Goal: Information Seeking & Learning: Learn about a topic

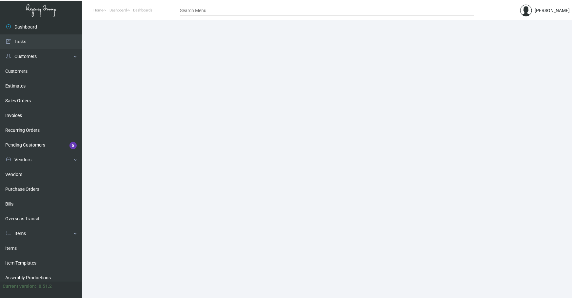
click at [190, 5] on div "Search Menu" at bounding box center [327, 10] width 294 height 10
click at [19, 140] on link "Items" at bounding box center [41, 248] width 82 height 15
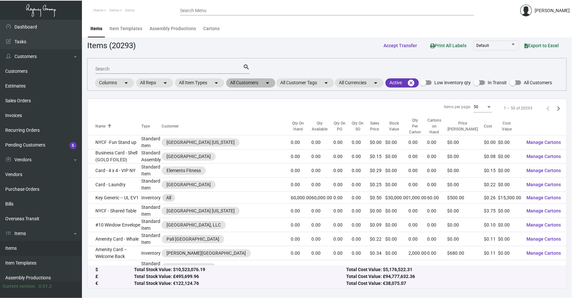
click at [190, 86] on mat-chip "All Customers arrow_drop_down" at bounding box center [250, 82] width 49 height 9
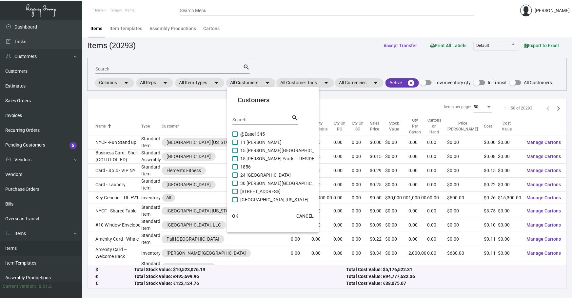
click at [190, 117] on input "Search" at bounding box center [261, 119] width 59 height 5
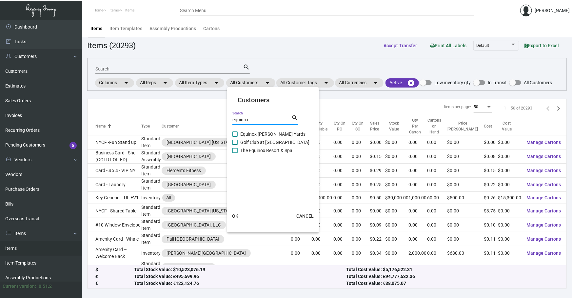
type input "equinox"
click at [190, 133] on span "Equinox [PERSON_NAME] Yards" at bounding box center [272, 134] width 65 height 8
click at [190, 137] on input "Equinox [PERSON_NAME] Yards" at bounding box center [235, 137] width 0 height 0
checkbox input "true"
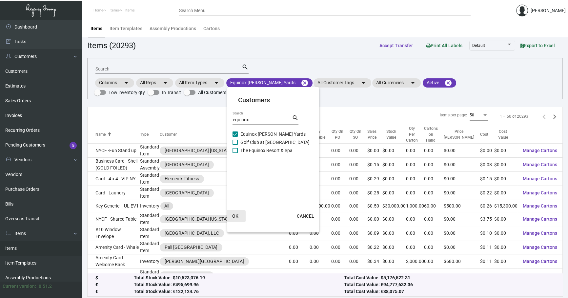
click at [190, 140] on button "OK" at bounding box center [234, 216] width 21 height 12
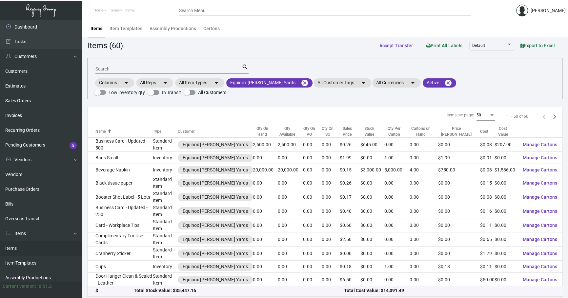
click at [119, 70] on input "Search" at bounding box center [168, 69] width 146 height 5
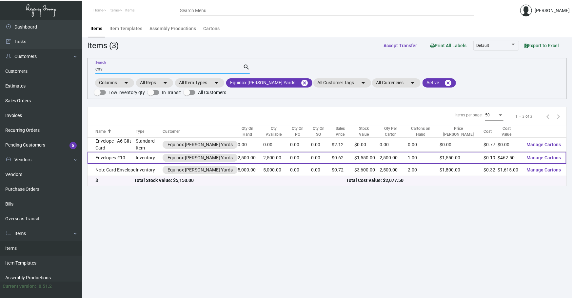
type input "env"
click at [134, 140] on td "Envelopes #10" at bounding box center [112, 158] width 48 height 12
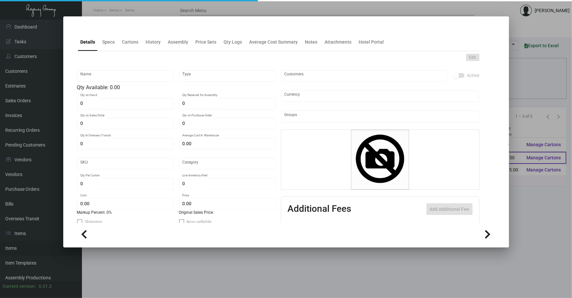
type input "Envelopes #10"
type input "Inventory"
type input "2,500"
type input "$ 0.64357"
type input "1182"
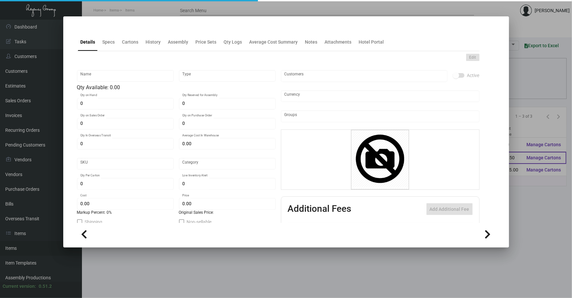
type input "Standard"
type input "2,500"
type input "$ 0.185"
type input "$ 0.62"
type textarea "#10 Envelopes: Size #10 #80 Classic Crest Solar White Stipple finish text stock…"
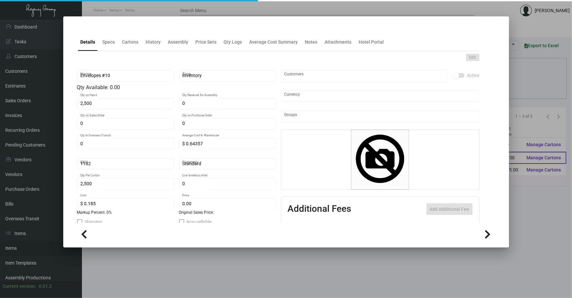
type textarea "#10 Envelopes: Size #10 #80 Classic Crest Solar White Stipple finish text stock…"
checkbox input "true"
type input "United States Dollar $"
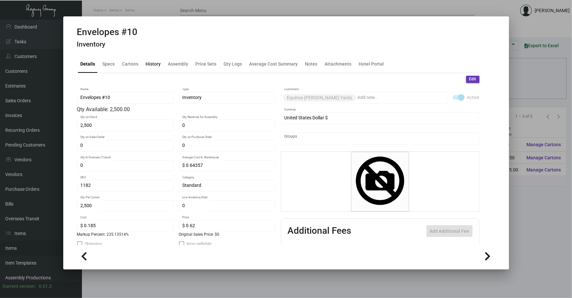
click at [155, 66] on div "History" at bounding box center [153, 63] width 15 height 7
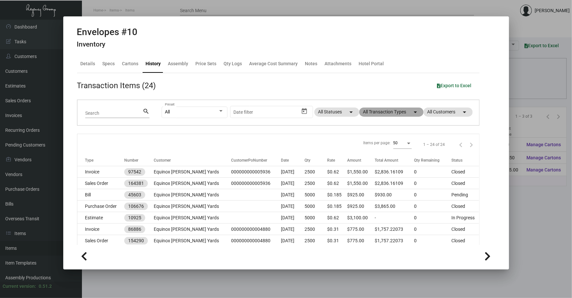
click at [190, 114] on mat-chip "All Transaction Types arrow_drop_down" at bounding box center [391, 111] width 64 height 9
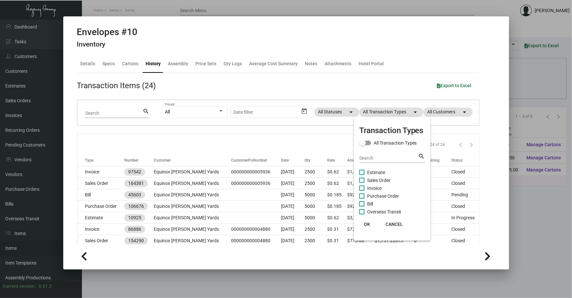
click at [190, 140] on div at bounding box center [286, 149] width 572 height 298
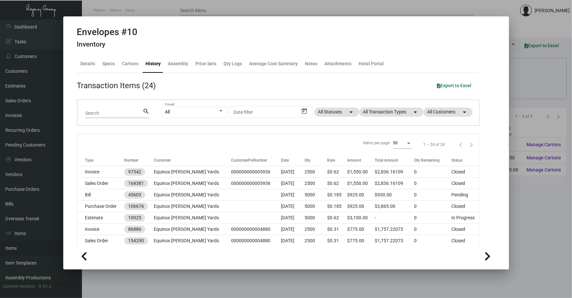
click at [160, 140] on div at bounding box center [286, 149] width 572 height 298
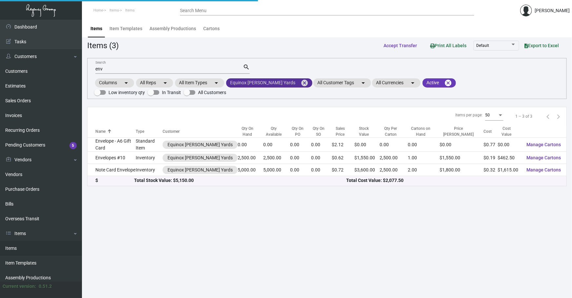
click at [190, 82] on mat-icon "cancel" at bounding box center [305, 83] width 8 height 8
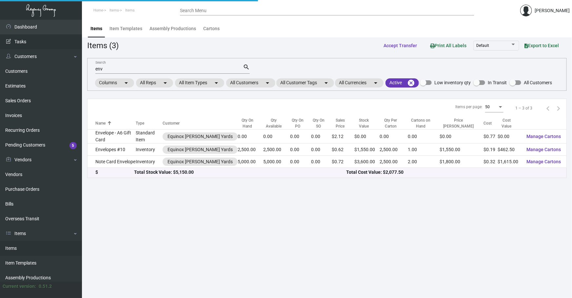
drag, startPoint x: 170, startPoint y: 59, endPoint x: 5, endPoint y: 44, distance: 165.8
click at [5, 44] on div "Dashboard Dashboard Tasks Customers Customers Estimates Sales Orders Invoices R…" at bounding box center [286, 159] width 572 height 278
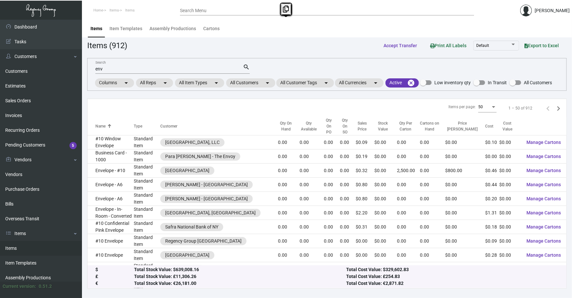
click at [190, 41] on div "Items (912) Accept Transfer Print All Labels Default Export to Excel" at bounding box center [326, 45] width 479 height 12
drag, startPoint x: 189, startPoint y: 66, endPoint x: 0, endPoint y: 79, distance: 189.2
click at [51, 76] on div "Dashboard Dashboard Tasks Customers Customers Estimates Sales Orders Invoices R…" at bounding box center [286, 159] width 572 height 278
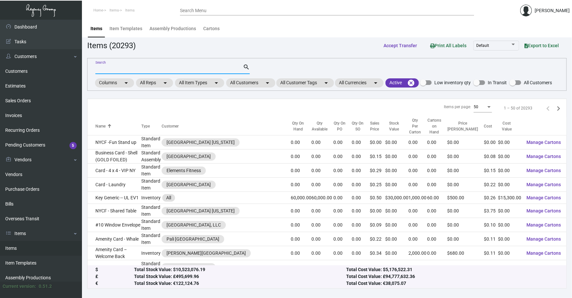
click at [190, 75] on div "Search search Columns arrow_drop_down All Reps arrow_drop_down All Item Types a…" at bounding box center [326, 74] width 479 height 33
click at [190, 79] on mat-chip "All Customers arrow_drop_down" at bounding box center [250, 82] width 49 height 9
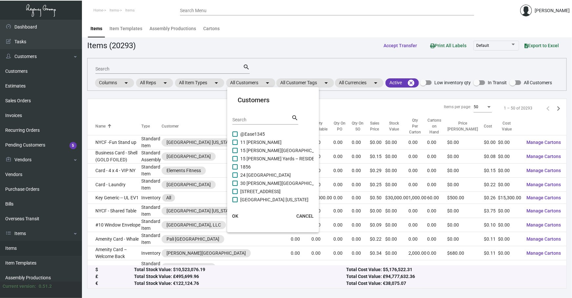
click at [190, 121] on input "Search" at bounding box center [261, 119] width 59 height 5
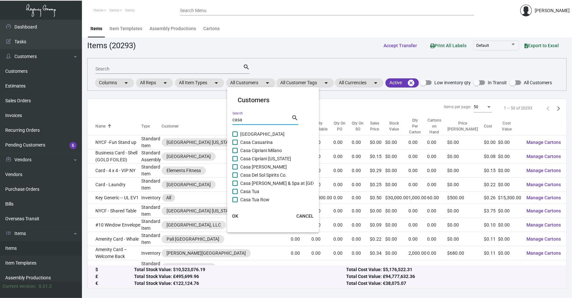
type input "casa"
click at [190, 140] on span "Casa Cipriani [US_STATE]" at bounding box center [265, 159] width 51 height 8
click at [190, 140] on input "Casa Cipriani [US_STATE]" at bounding box center [235, 161] width 0 height 0
checkbox input "true"
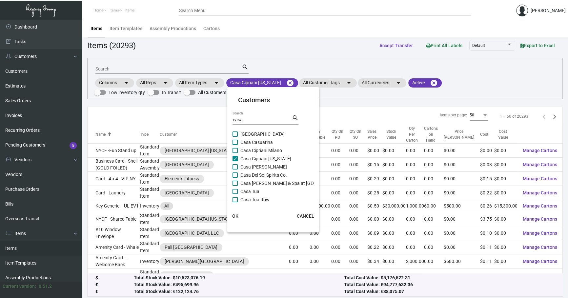
click at [190, 140] on button "OK" at bounding box center [234, 216] width 21 height 12
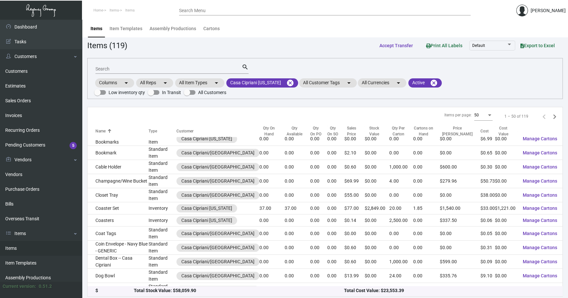
scroll to position [119, 0]
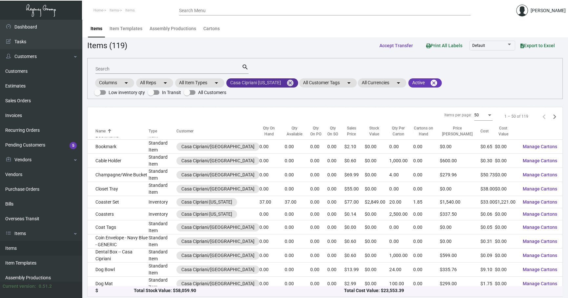
click at [190, 83] on mat-icon "cancel" at bounding box center [290, 83] width 8 height 8
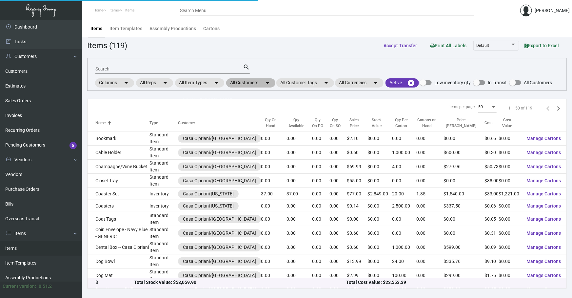
click at [190, 84] on mat-chip "All Customers arrow_drop_down" at bounding box center [250, 82] width 49 height 9
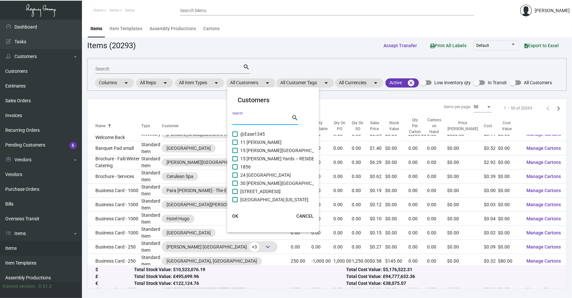
click at [190, 121] on input "Search" at bounding box center [261, 119] width 59 height 5
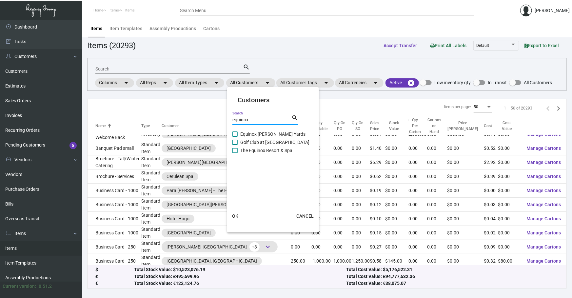
type input "equinox"
click at [190, 131] on span "Equinox [PERSON_NAME] Yards" at bounding box center [272, 134] width 65 height 8
click at [190, 137] on input "Equinox [PERSON_NAME] Yards" at bounding box center [235, 137] width 0 height 0
checkbox input "true"
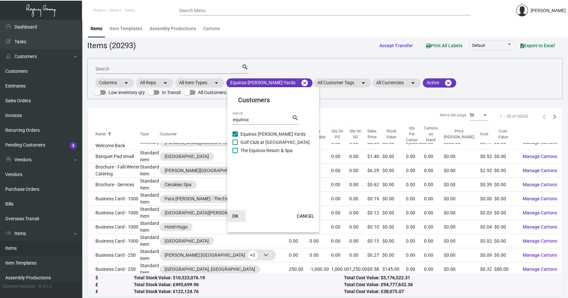
click at [190, 140] on span "OK" at bounding box center [235, 215] width 6 height 5
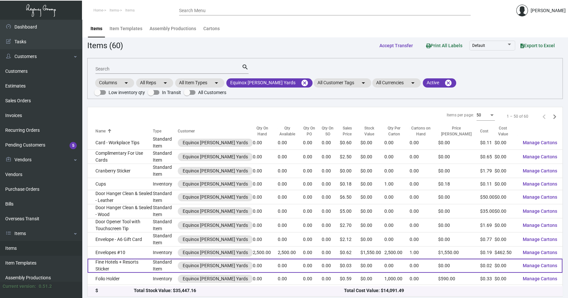
scroll to position [79, 0]
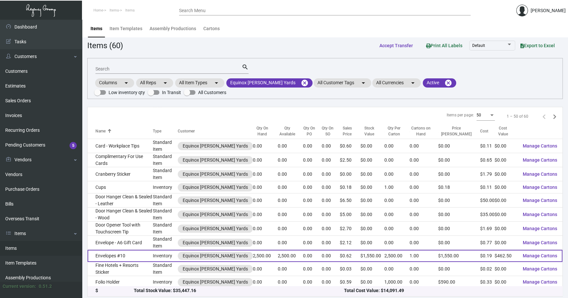
click at [137, 140] on td "Envelopes #10" at bounding box center [120, 256] width 65 height 12
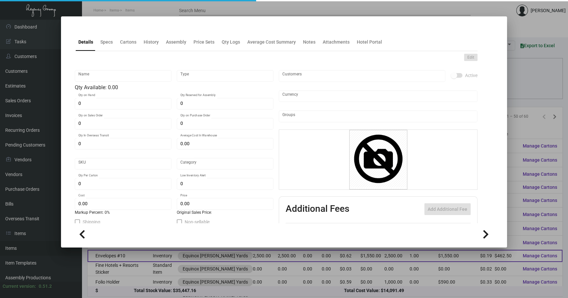
type input "Envelopes #10"
type input "Inventory"
type input "2,500"
type input "$ 0.64357"
type input "1182"
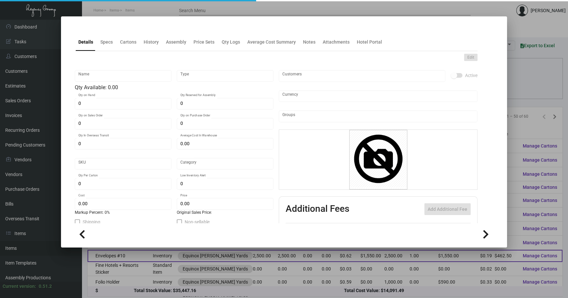
type input "Standard"
type input "2,500"
type input "$ 0.185"
type input "$ 0.62"
type textarea "#10 Envelopes: Size #10 #80 Classic Crest Solar White Stipple finish text stock…"
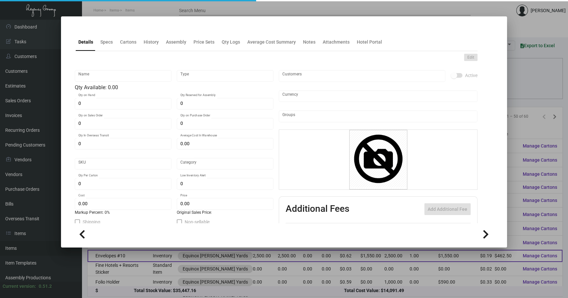
type textarea "#10 Envelopes: Size #10 #80 Classic Crest Solar White Stipple finish text stock…"
checkbox input "true"
type input "United States Dollar $"
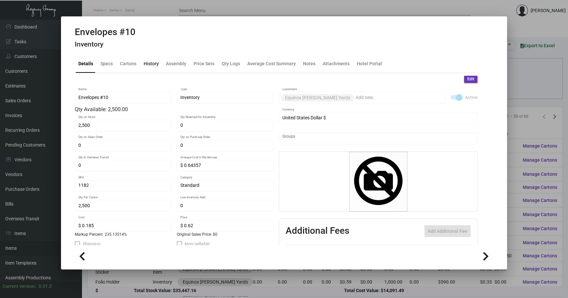
click at [152, 64] on div "History" at bounding box center [151, 63] width 15 height 7
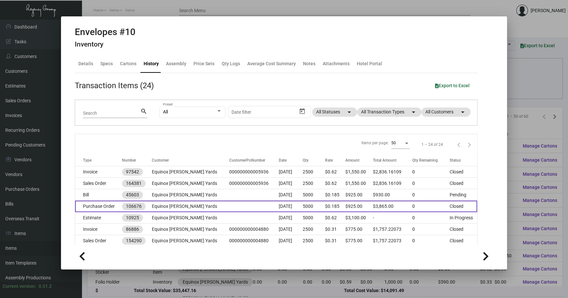
click at [190, 140] on td at bounding box center [254, 206] width 50 height 11
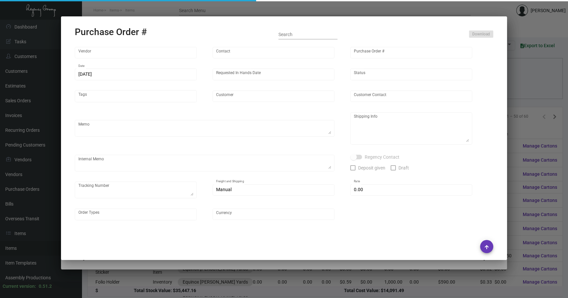
type input "[PERSON_NAME] Printing"
type input "[PERSON_NAME]"
type input "106676"
type input "[DATE]"
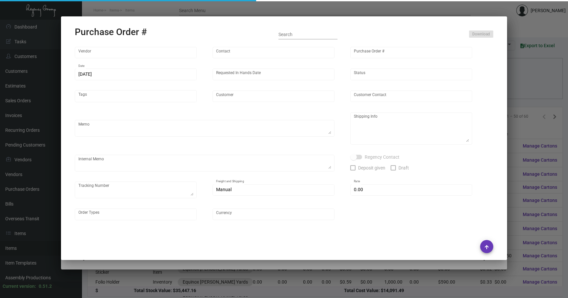
type input "Equinox [PERSON_NAME] Yards"
type textarea "PLEASE SEND PDF PROOFS TO OUR ART TEAM ; [EMAIL_ADDRESS][DOMAIN_NAME] WITH ME I…"
type textarea "Regency Group NJ - [PERSON_NAME] [STREET_ADDRESS]"
type textarea "8.1-8.2 - Proofs sent over; APPROVED for ALL. 8.21 - Notecards are being glued …"
checkbox input "true"
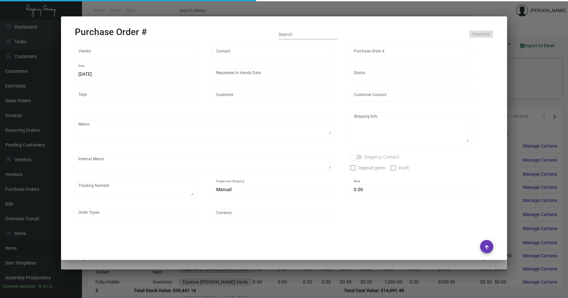
type input "$ 0.00"
type input "United States Dollar $"
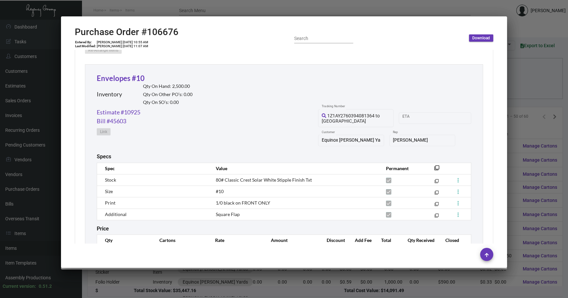
scroll to position [328, 0]
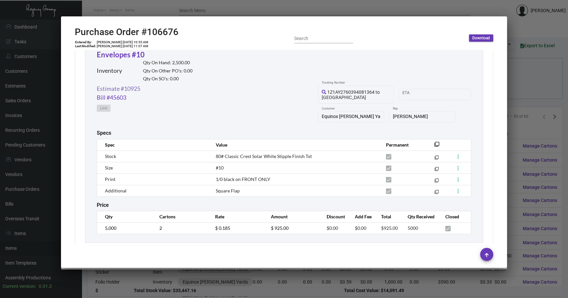
click at [127, 88] on link "Estimate #10925" at bounding box center [119, 88] width 44 height 9
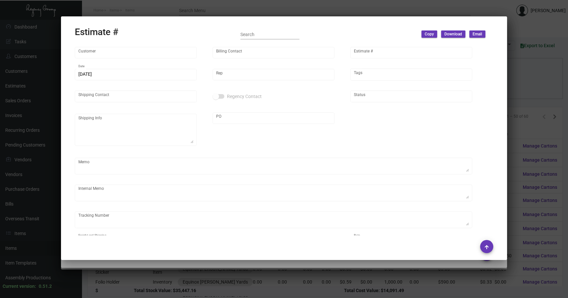
type input "Equinox [PERSON_NAME] Yards"
type input "[PERSON_NAME]"
type input "10925"
type input "[DATE]"
type input "[PERSON_NAME]"
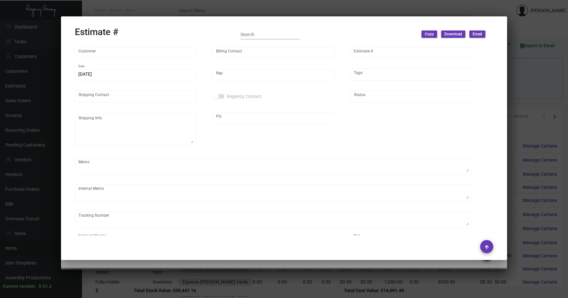
type input "[PERSON_NAME]"
type input "United States Dollar $"
type input "$ 0.00"
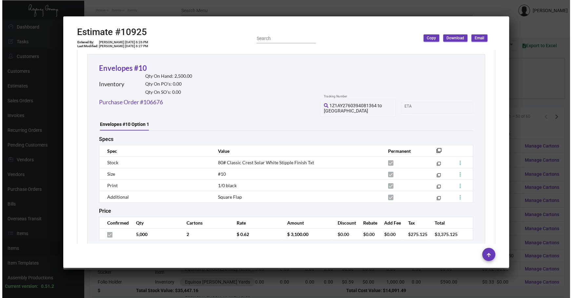
scroll to position [760, 0]
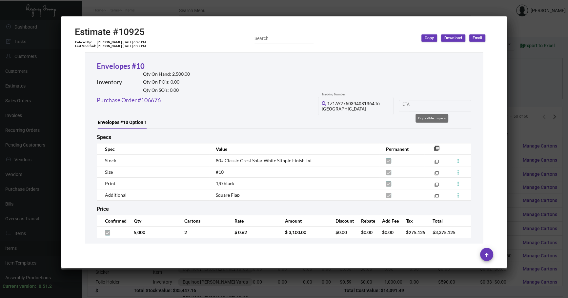
click at [190, 140] on mat-icon "filter_none" at bounding box center [436, 150] width 5 height 5
click at [190, 140] on div at bounding box center [284, 149] width 568 height 298
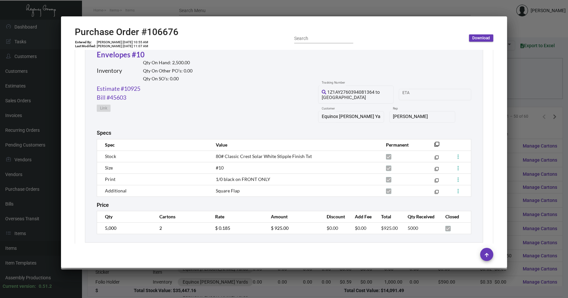
click at [190, 82] on div at bounding box center [284, 149] width 568 height 298
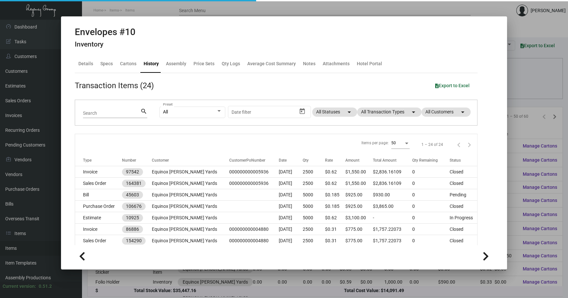
click at [190, 82] on div at bounding box center [284, 149] width 568 height 298
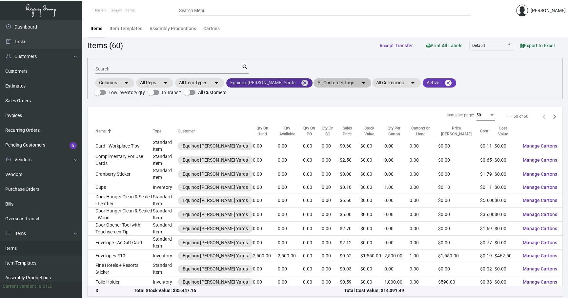
click at [190, 84] on mat-icon "cancel" at bounding box center [305, 83] width 8 height 8
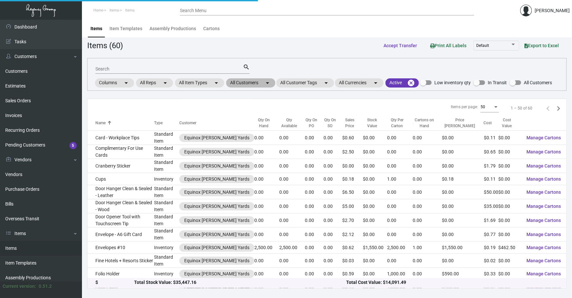
click at [190, 85] on mat-chip "All Customers arrow_drop_down" at bounding box center [250, 82] width 49 height 9
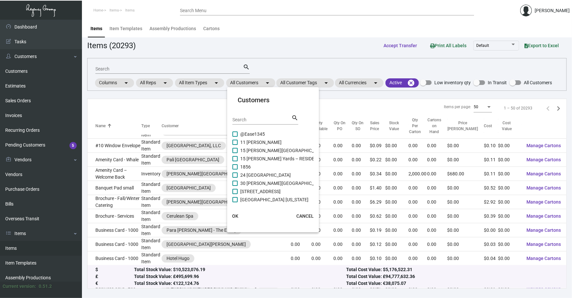
click at [190, 117] on div "Search" at bounding box center [261, 119] width 59 height 10
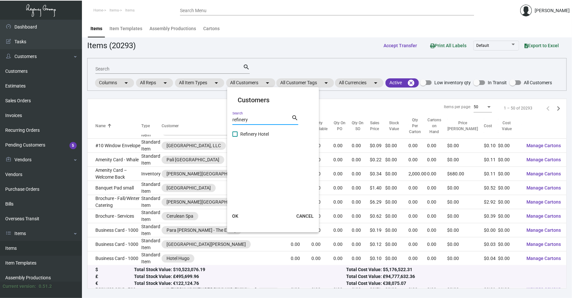
type input "refinery"
click at [190, 133] on span "Refinery Hotel" at bounding box center [254, 134] width 29 height 8
click at [190, 137] on input "Refinery Hotel" at bounding box center [235, 137] width 0 height 0
checkbox input "true"
click at [190, 140] on span "OK" at bounding box center [235, 215] width 6 height 5
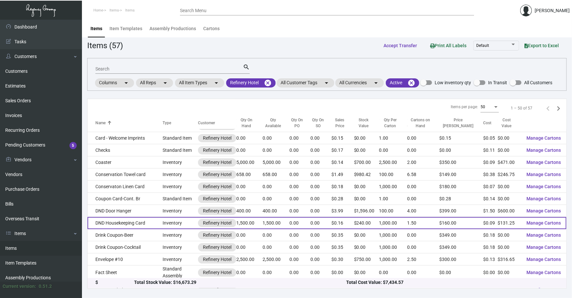
scroll to position [89, 0]
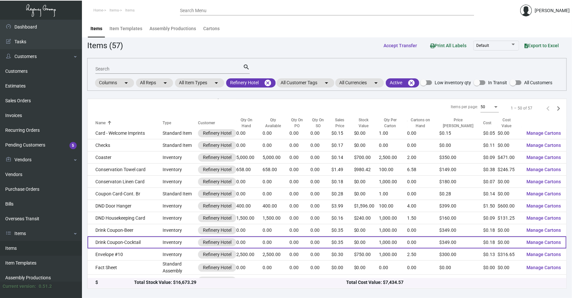
click at [159, 140] on td "Drink Coupon-Cocktail" at bounding box center [125, 242] width 75 height 12
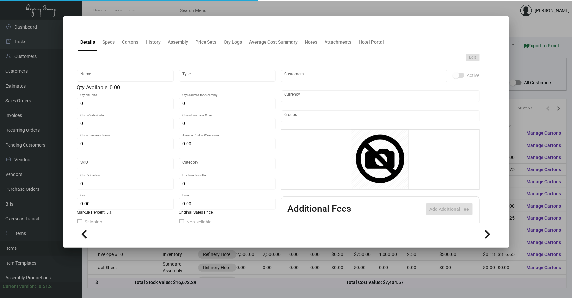
type input "Drink Coupon-Cocktail"
type input "Inventory"
type input "$ 0.00"
type input "2738"
type input "Standard"
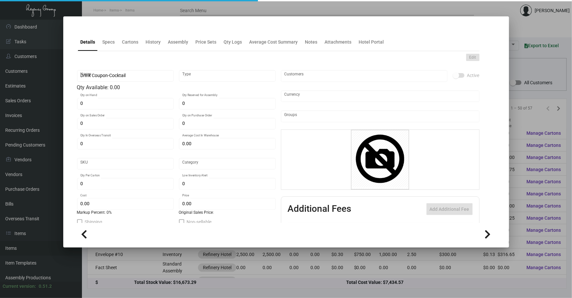
type input "1,000"
type input "$ 0.175"
type input "$ 0.349"
type textarea "Signature Cocktail Wine Drink Coupon Cards: Size 3.3465x2.126 on 100# bright wh…"
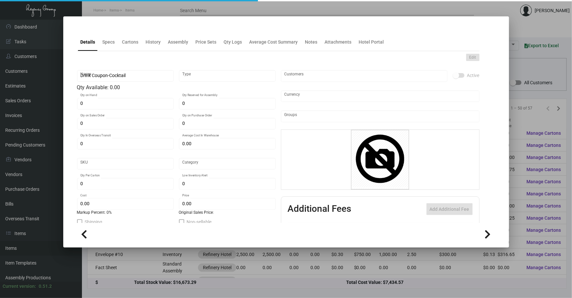
checkbox input "true"
type input "United States Dollar $"
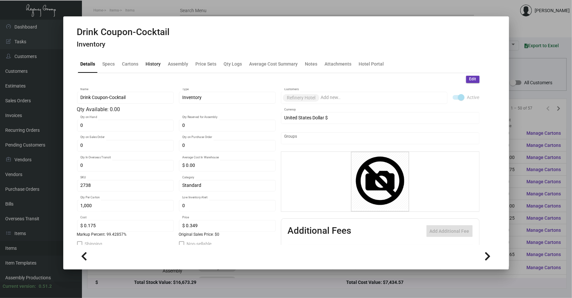
drag, startPoint x: 151, startPoint y: 63, endPoint x: 169, endPoint y: 68, distance: 18.7
click at [151, 63] on div "History" at bounding box center [153, 63] width 15 height 7
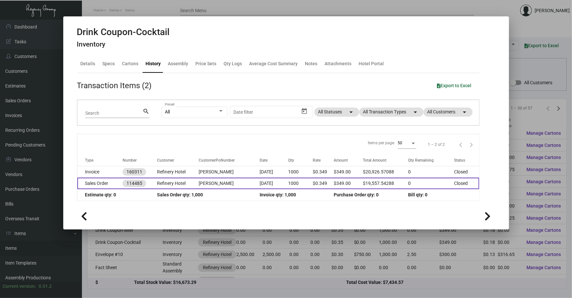
click at [190, 140] on td "[PERSON_NAME]" at bounding box center [229, 183] width 61 height 11
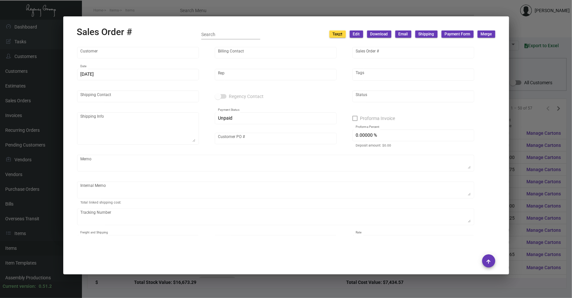
type input "Refinery Hotel"
type input "[PERSON_NAME]"
type input "114485"
type input "[DATE]"
type input "[PERSON_NAME]"
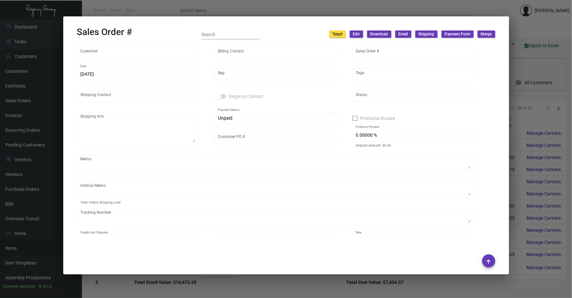
type input "Attn: [PERSON_NAME]"
type textarea "Refinery Hotel Attn: [PERSON_NAME] [STREET_ADDRESS][US_STATE]"
type input "[PERSON_NAME]"
checkbox input "true"
type textarea "Inventory"
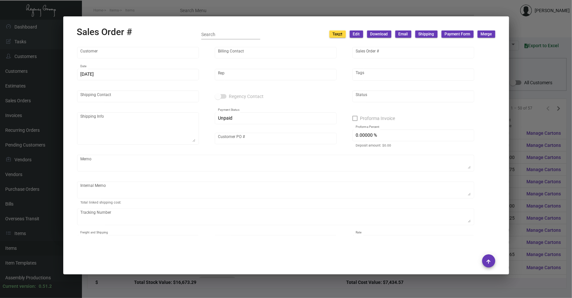
type textarea "[DATE] - stancap 79mm, 60mm, drink voucher Beer and Cocktail, closed and set fo…"
type input "United States Dollar $"
type input "$ 0.00"
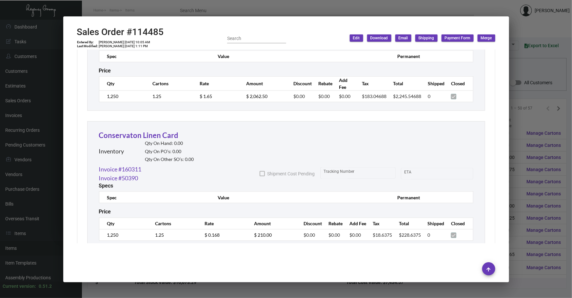
scroll to position [447, 0]
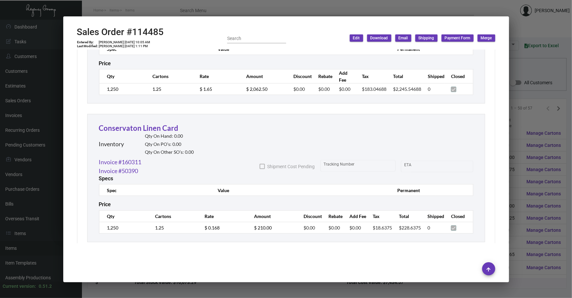
click at [190, 69] on div at bounding box center [286, 149] width 572 height 298
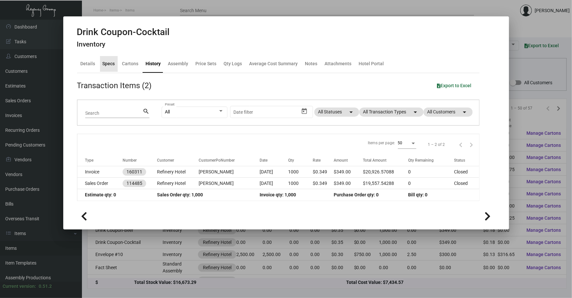
click at [110, 65] on div "Specs" at bounding box center [109, 63] width 12 height 7
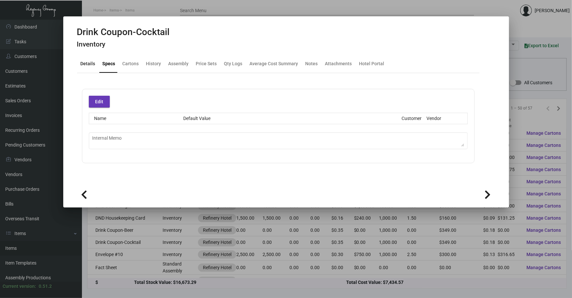
click at [85, 66] on div "Details" at bounding box center [88, 63] width 15 height 7
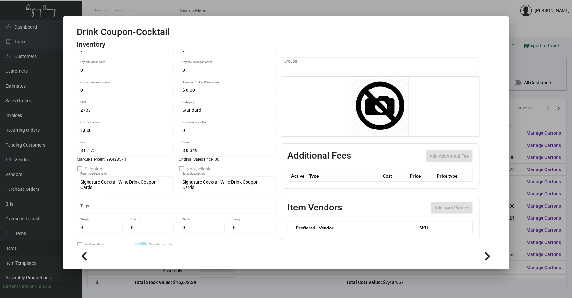
scroll to position [82, 0]
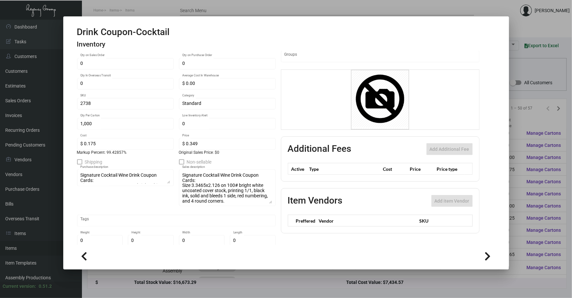
click at [190, 140] on div "Signature Cocktail Wine Drink Coupon Cards: Size 3.3465x2.126 on 100# bright wh…" at bounding box center [227, 187] width 97 height 38
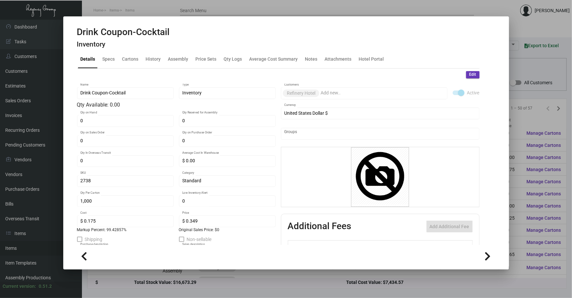
scroll to position [0, 0]
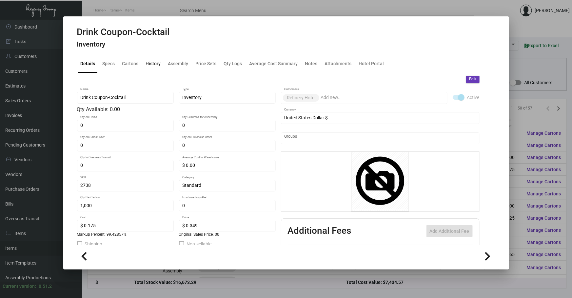
click at [156, 62] on div "History" at bounding box center [153, 63] width 15 height 7
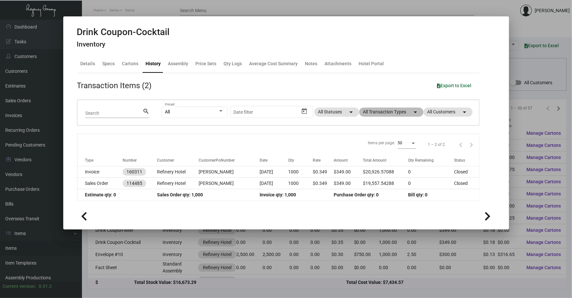
click at [190, 108] on mat-chip "All Transaction Types arrow_drop_down" at bounding box center [391, 111] width 64 height 9
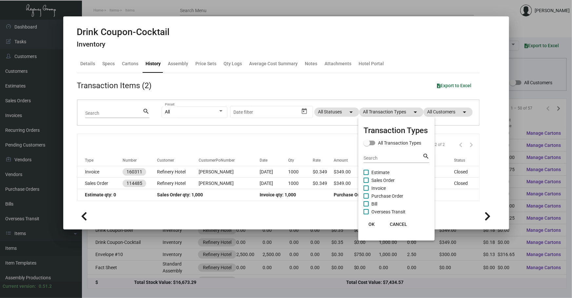
click at [190, 140] on span "Purchase Order" at bounding box center [387, 196] width 32 height 8
click at [190, 140] on input "Purchase Order" at bounding box center [366, 199] width 0 height 0
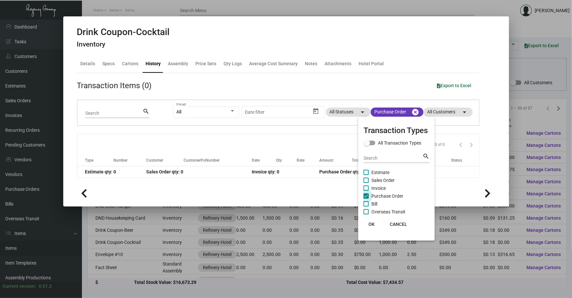
click at [190, 140] on span "Purchase Order" at bounding box center [387, 196] width 32 height 8
click at [190, 140] on input "Purchase Order" at bounding box center [366, 199] width 0 height 0
checkbox input "false"
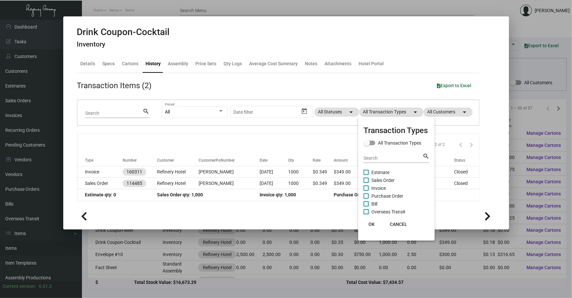
click at [107, 64] on div at bounding box center [286, 149] width 572 height 298
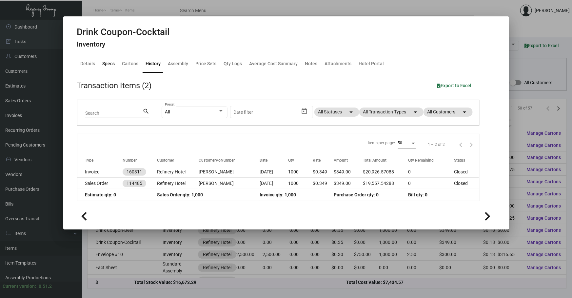
click at [108, 64] on div "Specs" at bounding box center [109, 63] width 12 height 7
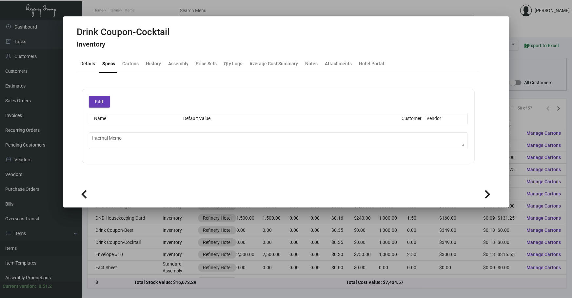
click at [93, 66] on div "Details" at bounding box center [88, 63] width 15 height 7
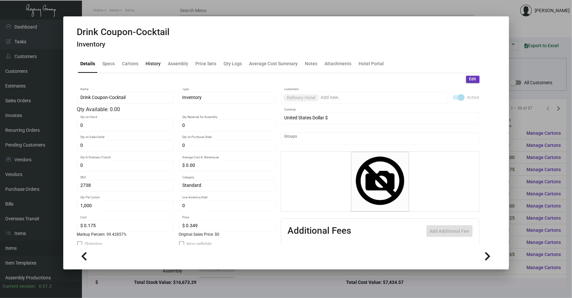
click at [151, 62] on div "History" at bounding box center [153, 63] width 15 height 7
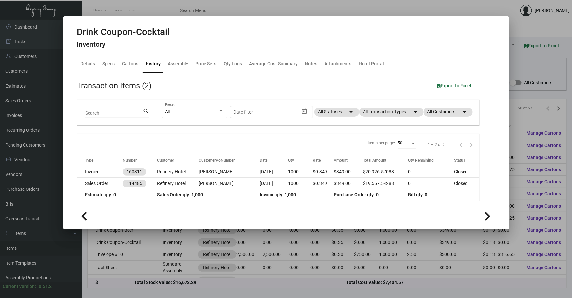
click at [132, 140] on div at bounding box center [286, 149] width 572 height 298
click at [132, 140] on td "Fact Sheet" at bounding box center [125, 268] width 75 height 14
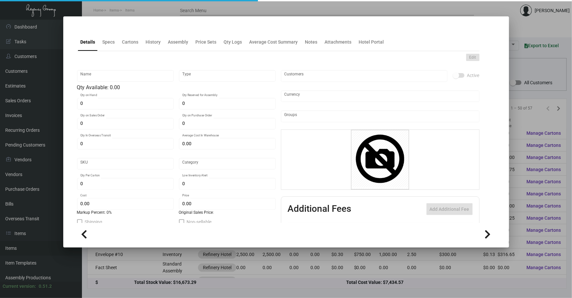
type input "Fact Sheet"
type input "Standard Assembly"
type input "$ 0.00"
type input "951-Note Sheet-54"
type input "Standard"
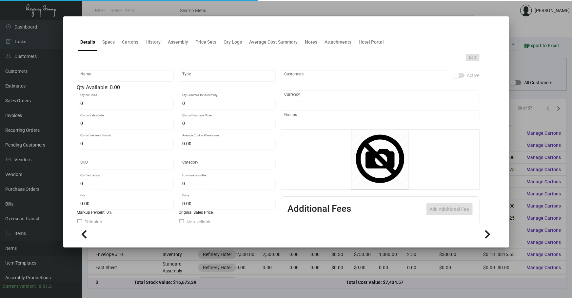
type input "$ 0.00"
checkbox input "true"
type input "United States Dollar $"
click at [22, 140] on div at bounding box center [286, 149] width 572 height 298
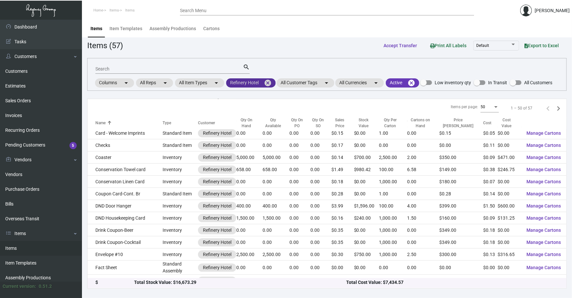
drag, startPoint x: 271, startPoint y: 80, endPoint x: 264, endPoint y: 87, distance: 9.5
click at [190, 80] on mat-icon "cancel" at bounding box center [268, 83] width 8 height 8
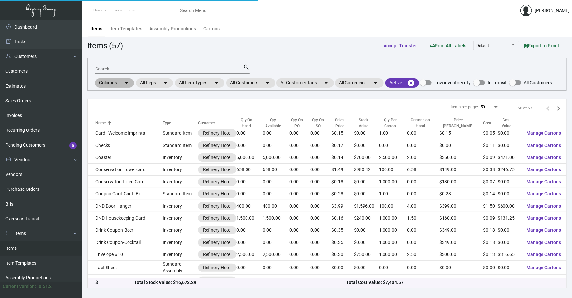
click at [190, 87] on div "Columns arrow_drop_down All Reps arrow_drop_down All Item Types arrow_drop_down…" at bounding box center [323, 82] width 458 height 11
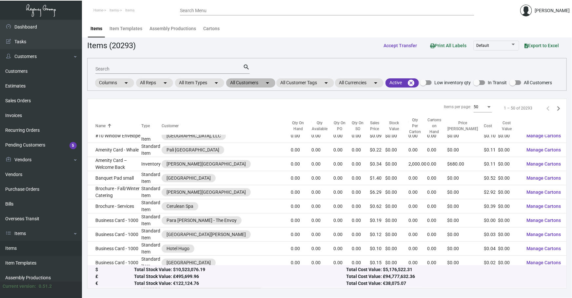
click at [190, 84] on mat-chip "All Customers arrow_drop_down" at bounding box center [250, 82] width 49 height 9
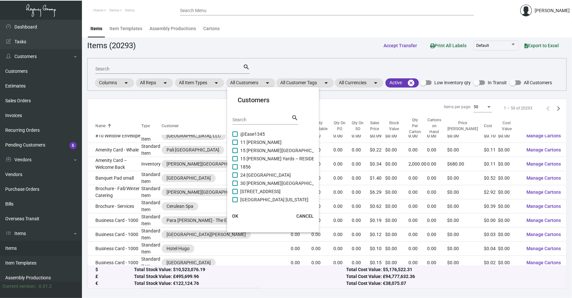
click at [190, 120] on input "Search" at bounding box center [261, 119] width 59 height 5
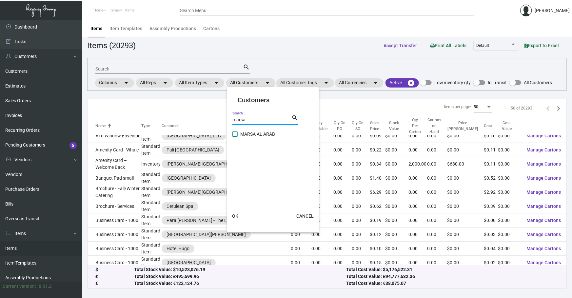
type input "marsa"
click at [190, 138] on cdk-virtual-scroll-viewport "MARSA AL ARAB" at bounding box center [273, 166] width 82 height 72
click at [190, 131] on span "MARSA AL ARAB" at bounding box center [257, 134] width 35 height 8
click at [190, 137] on input "MARSA AL ARAB" at bounding box center [235, 137] width 0 height 0
checkbox input "true"
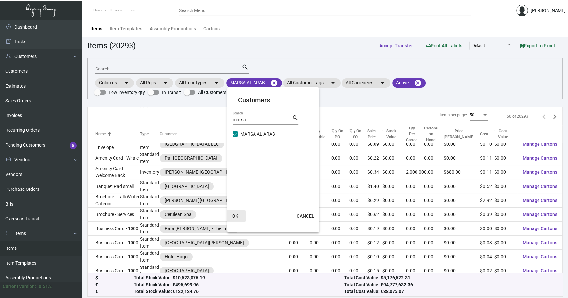
click at [190, 140] on button "OK" at bounding box center [234, 216] width 21 height 12
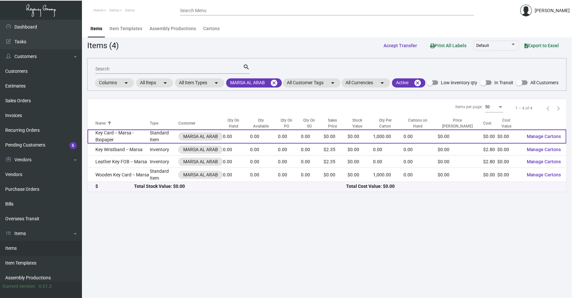
click at [120, 140] on td "Key Card -- Marsa - Biopaper" at bounding box center [119, 136] width 63 height 14
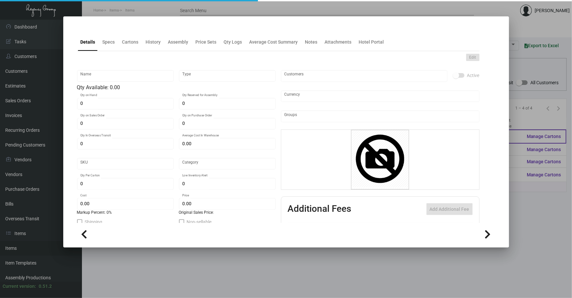
type input "Key Card -- Marsa - Biopaper"
type input "Standard Item"
type input "$ 0.00"
type input "Overseas"
type input "1,000"
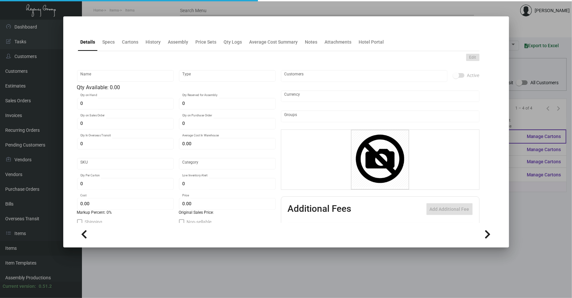
type input "$ 0.00"
checkbox input "true"
type input "United States Dollar $"
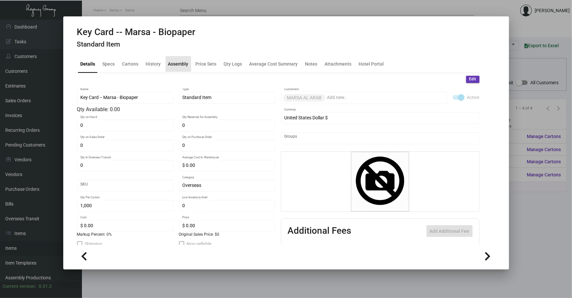
drag, startPoint x: 167, startPoint y: 66, endPoint x: 150, endPoint y: 67, distance: 17.4
click at [166, 66] on div "Assembly" at bounding box center [179, 64] width 26 height 16
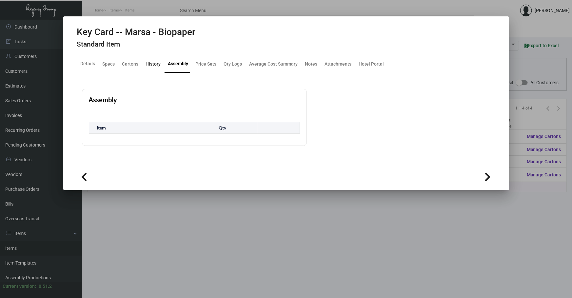
click at [150, 67] on div "History" at bounding box center [153, 63] width 15 height 7
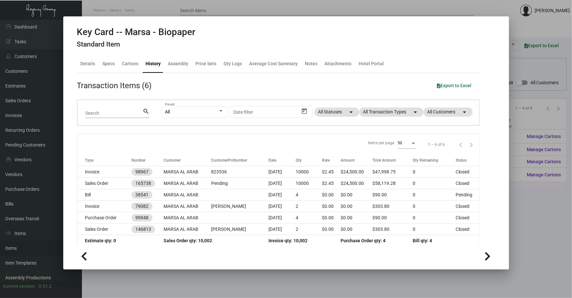
click at [190, 117] on div "All Preset Start date – Date filter All Statuses arrow_drop_down All Transactio…" at bounding box center [317, 113] width 310 height 26
click at [190, 116] on mat-chip "All Transaction Types arrow_drop_down" at bounding box center [391, 111] width 64 height 9
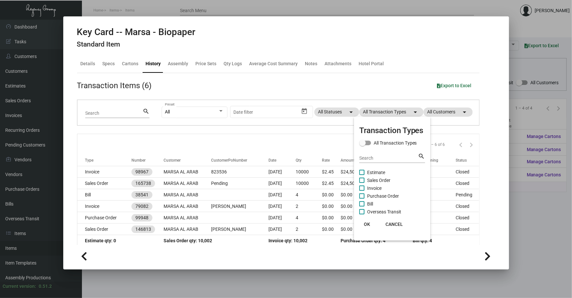
click at [190, 140] on span "Purchase Order" at bounding box center [383, 196] width 32 height 8
click at [190, 140] on input "Purchase Order" at bounding box center [361, 199] width 0 height 0
checkbox input "true"
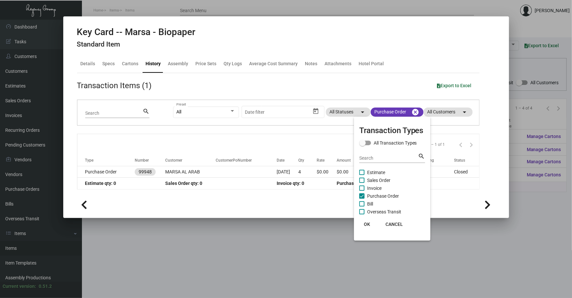
drag, startPoint x: 262, startPoint y: 232, endPoint x: 261, endPoint y: 257, distance: 25.3
click at [190, 140] on div at bounding box center [286, 149] width 572 height 298
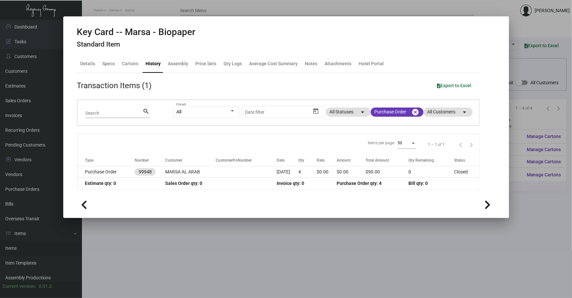
click at [190, 140] on div at bounding box center [286, 149] width 572 height 298
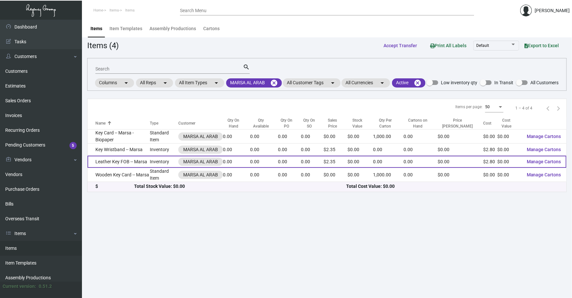
click at [131, 140] on td "Leather Key FOB -- Marsa" at bounding box center [119, 162] width 63 height 12
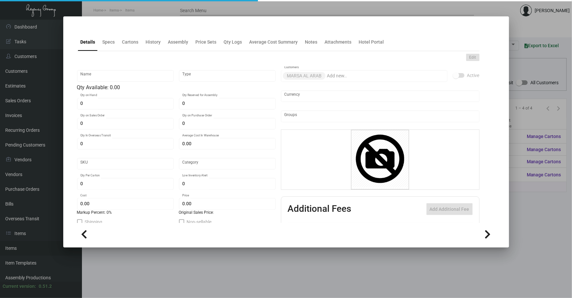
click at [152, 51] on div "Edit Name Type Qty Available: 0.00 0 Qty on Hand 0 Qty Reserved for Assembly 0 …" at bounding box center [278, 176] width 402 height 251
click at [152, 49] on div "History" at bounding box center [153, 42] width 20 height 16
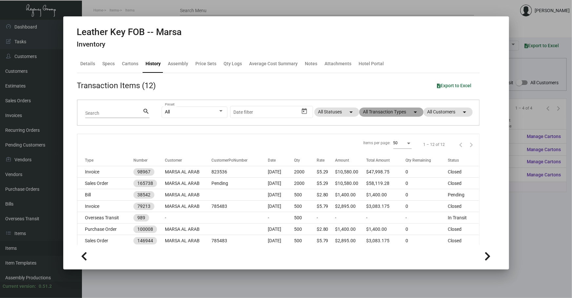
click at [190, 112] on mat-chip "All Transaction Types arrow_drop_down" at bounding box center [391, 111] width 64 height 9
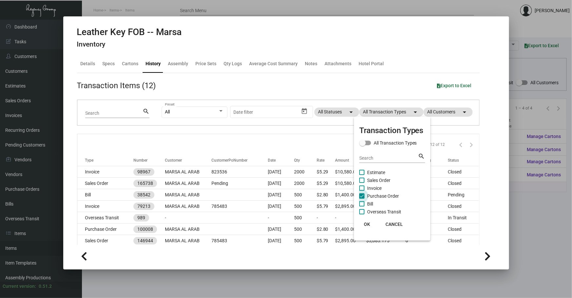
click at [190, 140] on span "Purchase Order" at bounding box center [383, 196] width 32 height 8
click at [190, 140] on input "Purchase Order" at bounding box center [361, 199] width 0 height 0
checkbox input "false"
click at [190, 140] on div at bounding box center [286, 149] width 572 height 298
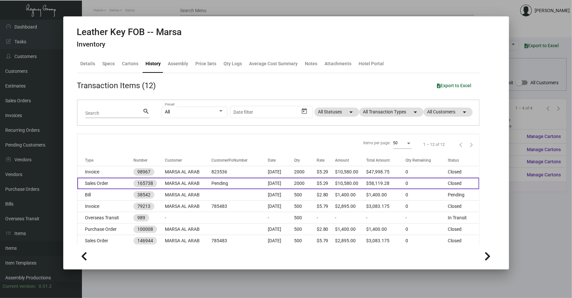
click at [190, 140] on td "Pending" at bounding box center [239, 183] width 56 height 11
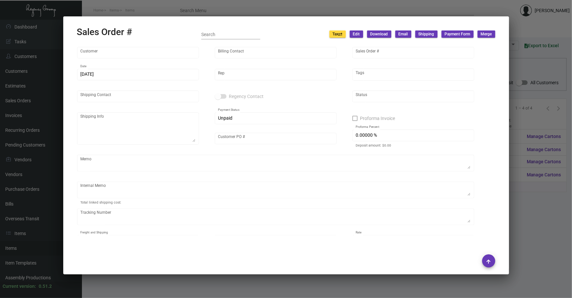
type input "MARSA AL ARAB"
type input "[PERSON_NAME]"
type input "165738"
type input "[DATE]"
type input "[PERSON_NAME]"
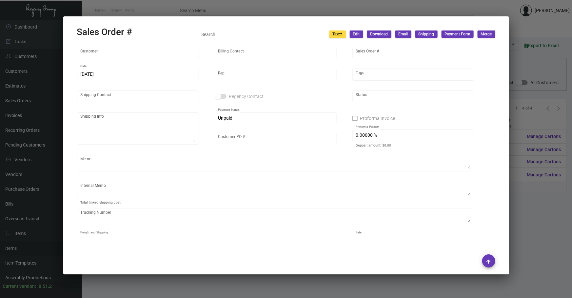
type input "[PERSON_NAME]"
type input "Pending"
checkbox input "true"
type textarea "PO# 3035 Key Card Cost - 10K - $13,000 Key Fob Cost - 2K - $4,800 Key Wristband…"
type input "United States Dollar $"
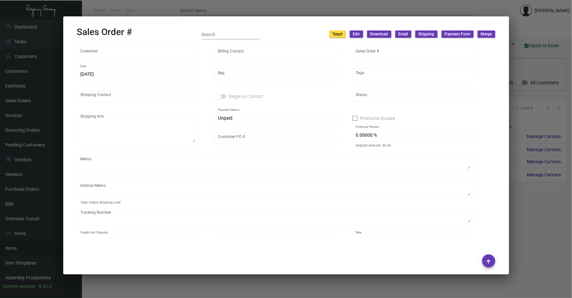
type input "$ 7,874.28"
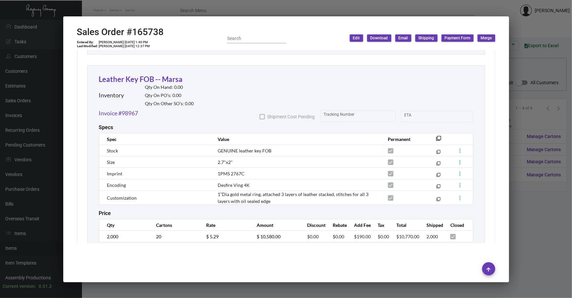
scroll to position [546, 0]
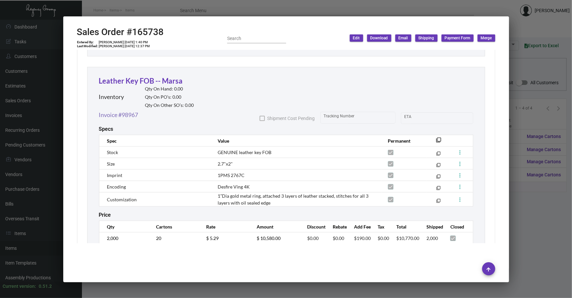
click at [133, 110] on link "Invoice #98967" at bounding box center [118, 114] width 39 height 9
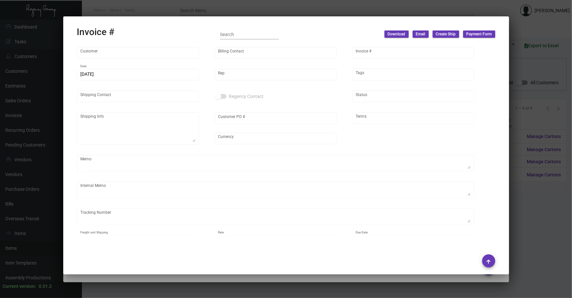
type input "MARSA AL ARAB"
type input "[PERSON_NAME]"
type input "98967"
type input "[DATE]"
type input "[PERSON_NAME]"
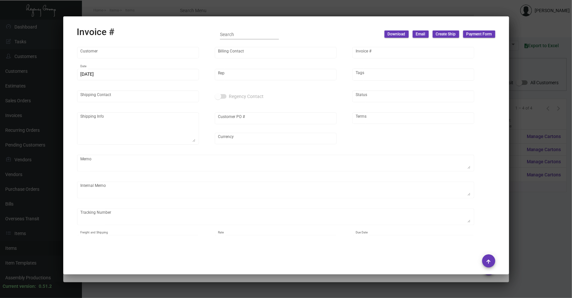
type input "[PERSON_NAME]"
type input "823536"
type input "United States Dollar $"
type input "Net 30"
type textarea "PO# 3035 Key Card Cost - 10K - $13,000 Key Fob Cost - 2K - $4,800 Key Wristband…"
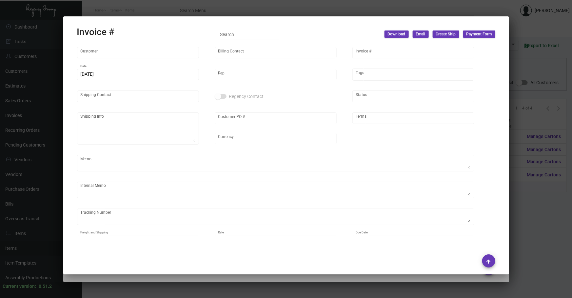
type input "$ 0.00"
type input "[DATE]"
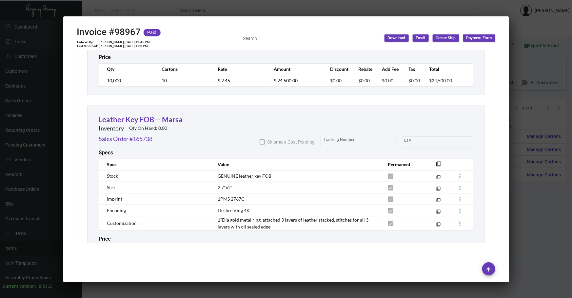
scroll to position [526, 0]
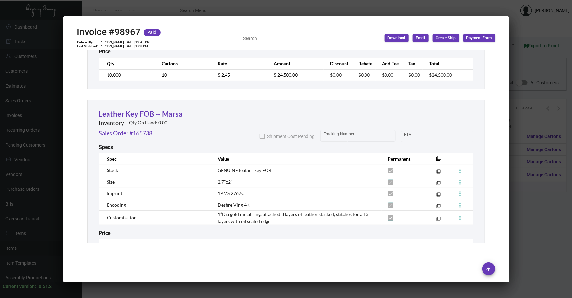
click at [190, 140] on div at bounding box center [286, 149] width 572 height 298
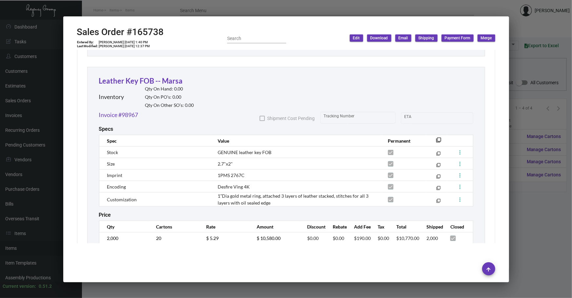
click at [190, 140] on div at bounding box center [286, 149] width 572 height 298
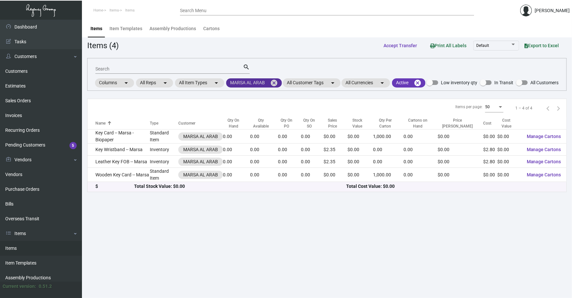
click at [190, 85] on mat-icon "cancel" at bounding box center [274, 83] width 8 height 8
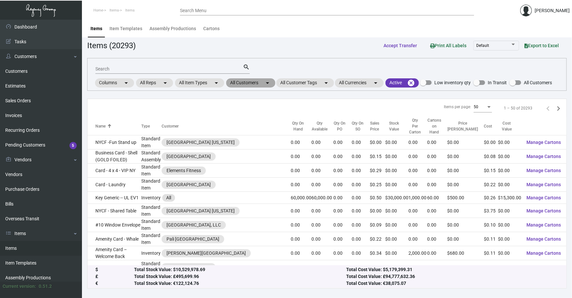
click at [190, 81] on mat-chip "All Customers arrow_drop_down" at bounding box center [250, 82] width 49 height 9
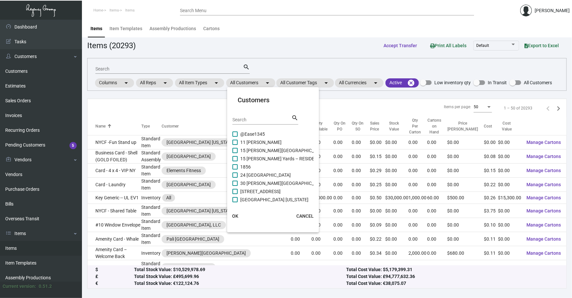
click at [190, 120] on input "Search" at bounding box center [261, 119] width 59 height 5
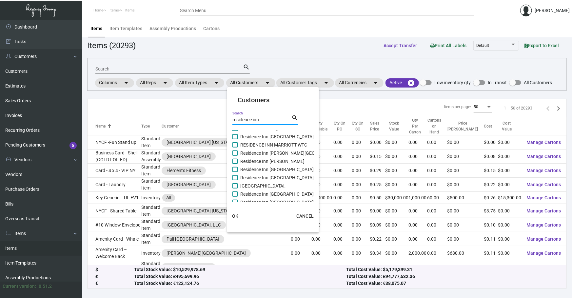
scroll to position [188, 0]
type input "residence inn"
click at [190, 140] on span "RESIDENCE INN MARRIOTT WTC" at bounding box center [273, 146] width 67 height 8
click at [190, 140] on input "RESIDENCE INN MARRIOTT WTC" at bounding box center [235, 148] width 0 height 0
checkbox input "true"
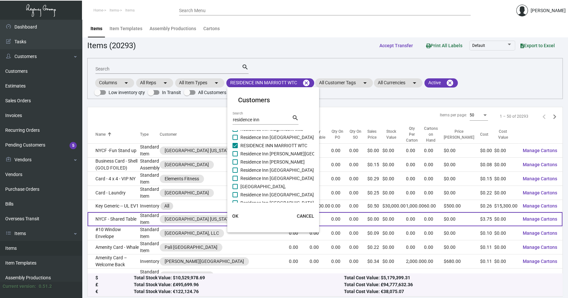
click at [190, 140] on button "OK" at bounding box center [234, 216] width 21 height 12
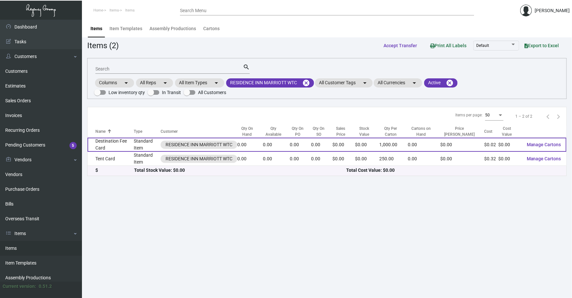
click at [113, 140] on td "Destination Fee Card" at bounding box center [111, 145] width 46 height 14
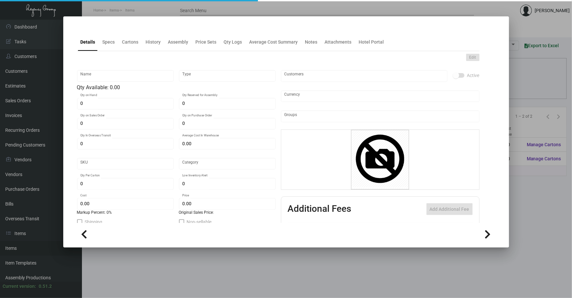
type input "Destination Fee Card"
type input "Standard Item"
type input "$ 0.02356"
type input "Standard"
type input "1,000"
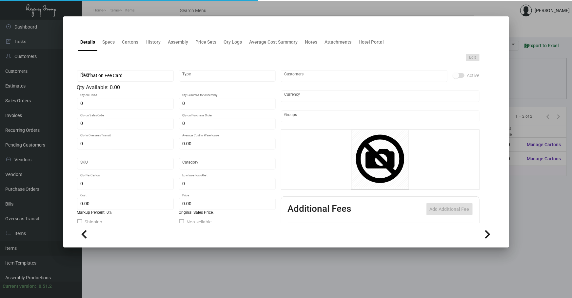
type input "$ 0.02348"
type input "$ 0.00"
checkbox input "true"
type input "United States Dollar $"
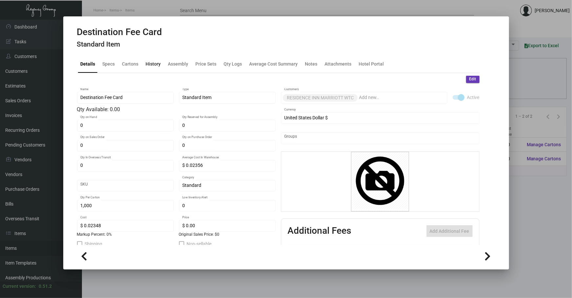
click at [143, 61] on div "History" at bounding box center [153, 64] width 20 height 16
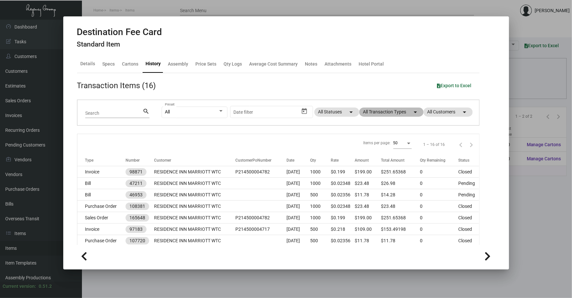
click at [190, 114] on mat-chip "All Transaction Types arrow_drop_down" at bounding box center [391, 111] width 64 height 9
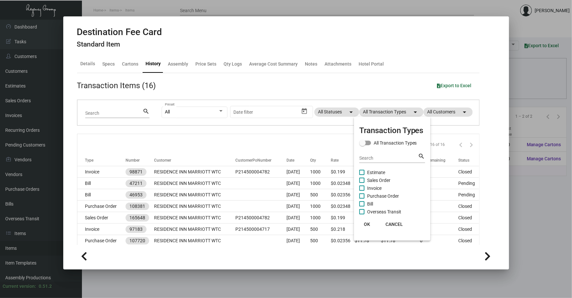
click at [190, 140] on div at bounding box center [286, 149] width 572 height 298
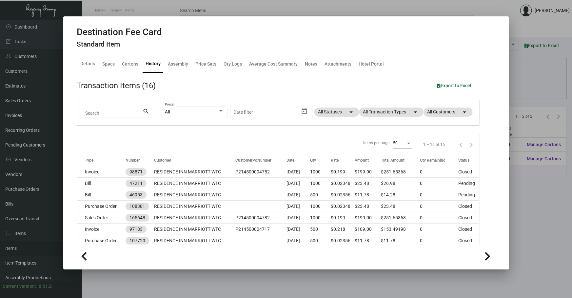
click at [190, 140] on td "RESIDENCE INN MARRIOTT WTC" at bounding box center [194, 206] width 81 height 11
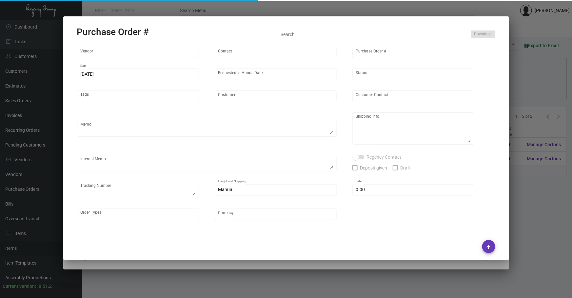
type input "4 Over"
type input "Accounting 4over"
type input "108381"
type input "[DATE]"
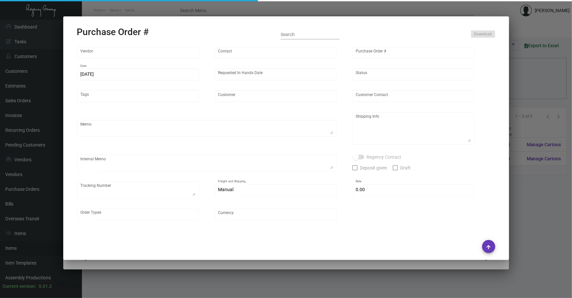
type input "RESIDENCE INN MARRIOTT WTC"
type input "[PERSON_NAME]"
type textarea "“PLEASE SEND PDF PROOFS TO OUR ART TEAM; [EMAIL_ADDRESS][DOMAIN_NAME] WITH ME I…"
type textarea "RESIDENCE INN MARRIOTT WTC - [PERSON_NAME] [STREET_ADDRESS][US_STATE]"
type textarea "ORDER #008665592 JOB-ID: J4722113732-001"
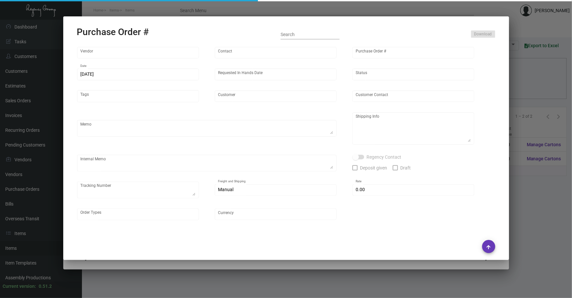
type textarea "1Z2A61010318628316"
type input "$ 0.00"
type input "United States Dollar $"
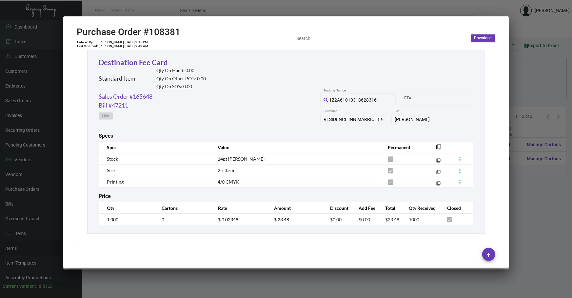
scroll to position [308, 0]
click at [190, 140] on th at bounding box center [460, 146] width 25 height 11
click at [190, 140] on mat-icon "filter_none" at bounding box center [438, 148] width 5 height 5
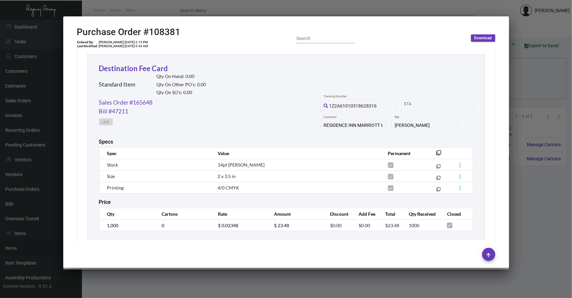
click at [173, 140] on div at bounding box center [286, 149] width 572 height 298
click at [174, 140] on div at bounding box center [286, 149] width 572 height 298
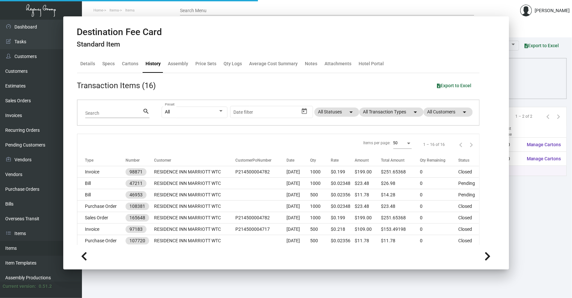
click at [176, 140] on main "Items Item Templates Assembly Productions Cartons Items (2) Accept Transfer Pri…" at bounding box center [327, 159] width 490 height 278
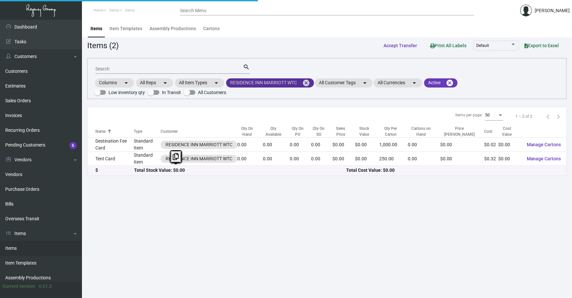
click at [190, 80] on mat-icon "cancel" at bounding box center [306, 83] width 8 height 8
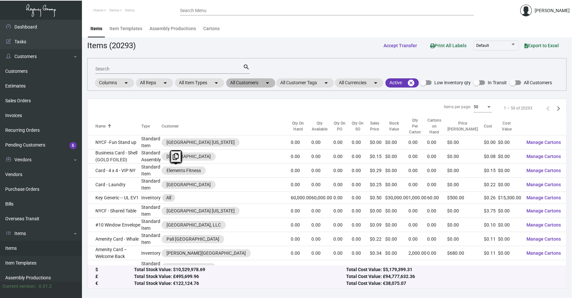
click at [190, 84] on mat-chip "All Customers arrow_drop_down" at bounding box center [250, 82] width 49 height 9
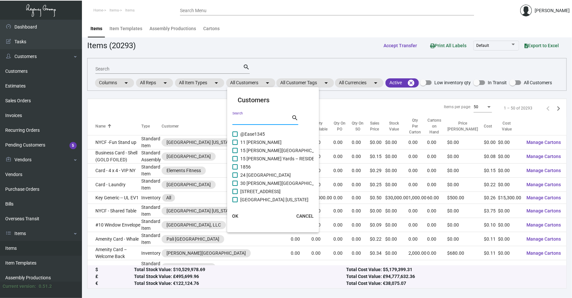
click at [190, 121] on input "Search" at bounding box center [261, 119] width 59 height 5
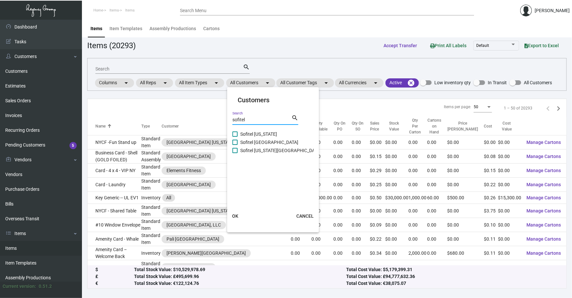
type input "sofitel"
click at [190, 132] on span "Sofitel [US_STATE]" at bounding box center [258, 134] width 37 height 8
click at [190, 137] on input "Sofitel [US_STATE]" at bounding box center [235, 137] width 0 height 0
checkbox input "true"
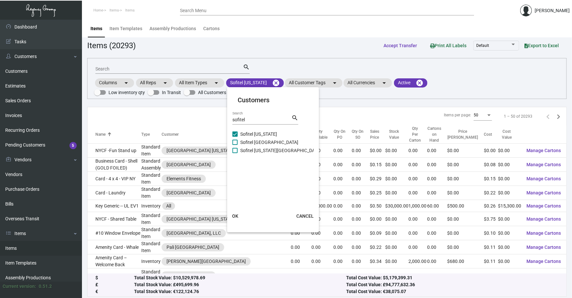
click at [190, 140] on span "OK" at bounding box center [235, 215] width 6 height 5
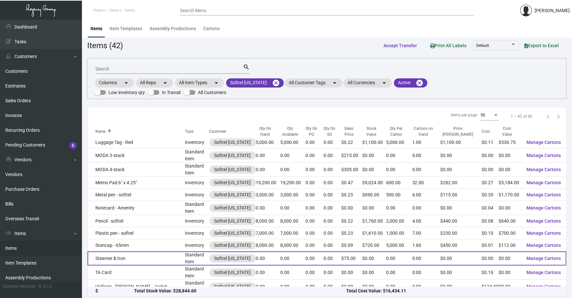
scroll to position [338, 0]
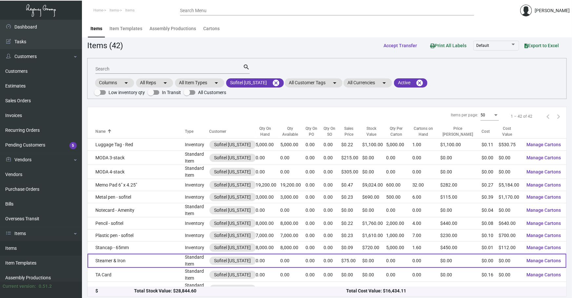
click at [148, 140] on td "Notecard - Amenity" at bounding box center [136, 210] width 97 height 14
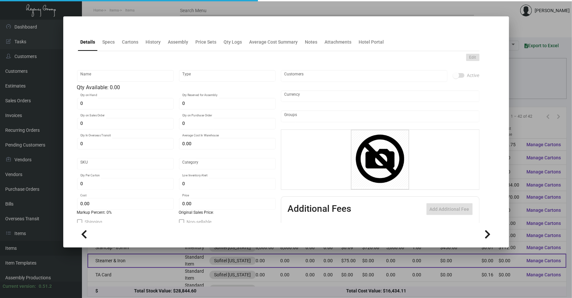
type input "Notecard - Amenity"
type input "Standard Item"
type input "$ 0.00"
type input "Standard"
type input "$ 0.04145"
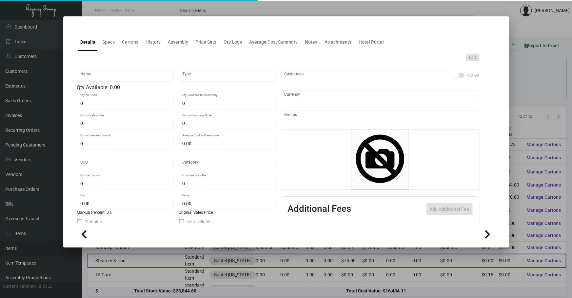
type input "$ 0.00"
checkbox input "true"
type input "United States Dollar $"
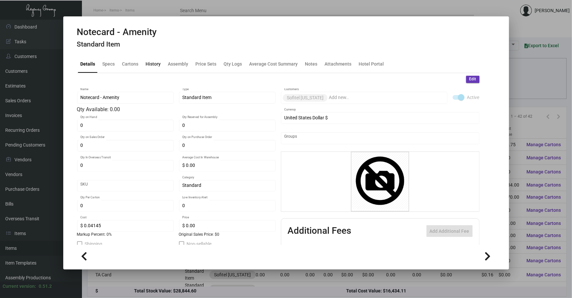
click at [146, 65] on div "History" at bounding box center [153, 63] width 15 height 7
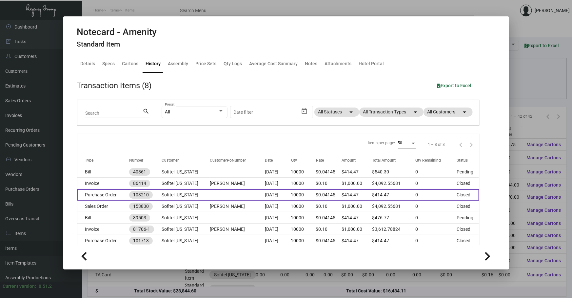
click at [190, 140] on td at bounding box center [237, 194] width 55 height 11
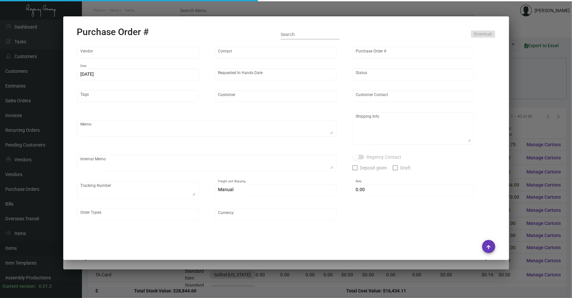
type input "4 Over"
type input "103210"
type input "[DATE]"
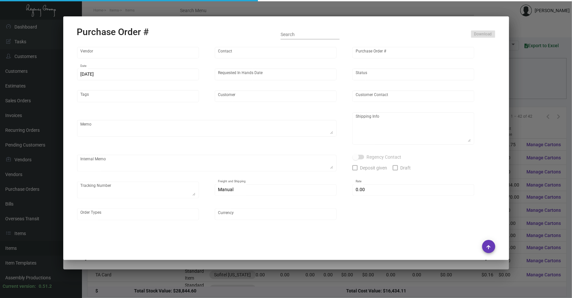
type input "Sofitel [US_STATE]"
type input "[PERSON_NAME]"
type textarea "Sofitel [US_STATE] - [GEOGRAPHIC_DATA][PERSON_NAME] [STREET_ADDRESS][US_STATE]"
type textarea "Drop Ship $125.83 - Order # 004423404/ J4416079424-001 [DATE] - Delivered at lo…"
type textarea "1Z2A61010315578233 1Z2A61010315578260 1Z2A61010315578242 1Z2A61010315578279 1Z2…"
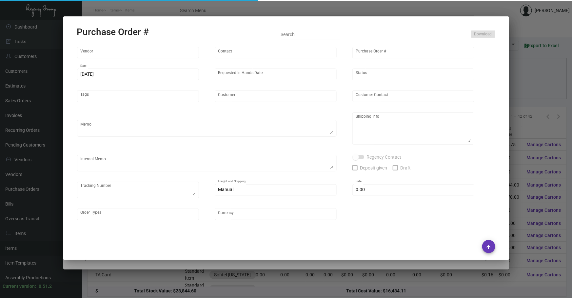
type input "$ 0.00"
type input "United States Dollar $"
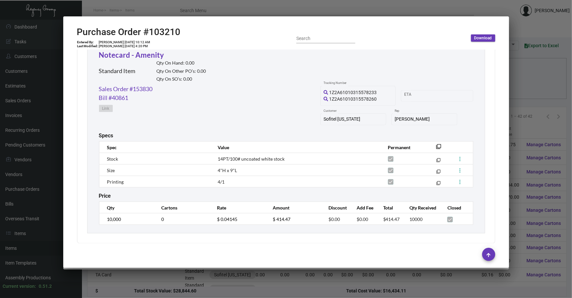
scroll to position [318, 0]
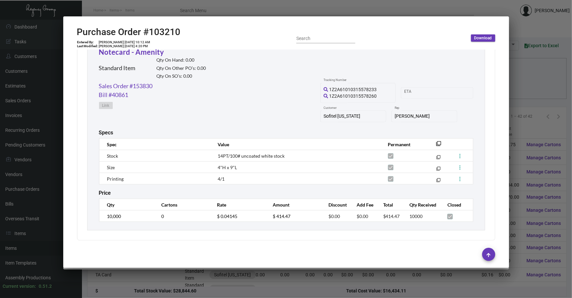
click at [190, 115] on div at bounding box center [286, 149] width 572 height 298
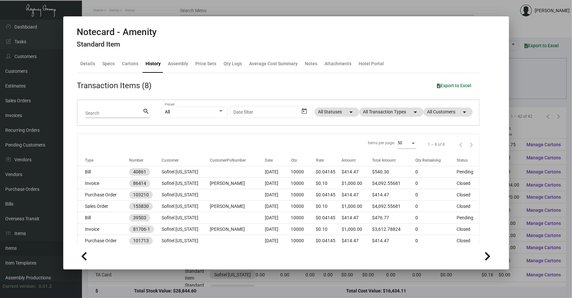
click at [190, 140] on div at bounding box center [286, 149] width 572 height 298
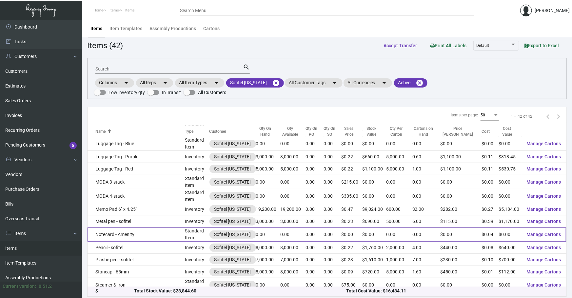
scroll to position [347, 0]
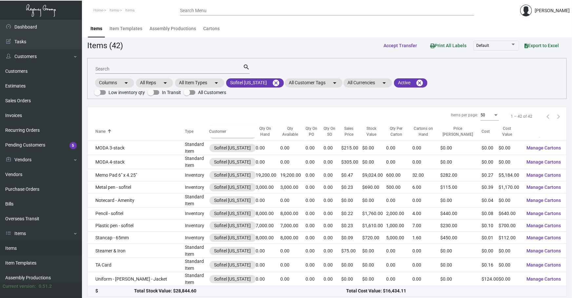
click at [190, 88] on div "Search search Columns arrow_drop_down All Reps arrow_drop_down All Item Types a…" at bounding box center [326, 78] width 479 height 41
drag, startPoint x: 274, startPoint y: 85, endPoint x: 214, endPoint y: 75, distance: 60.8
click at [190, 85] on mat-icon "cancel" at bounding box center [276, 83] width 8 height 8
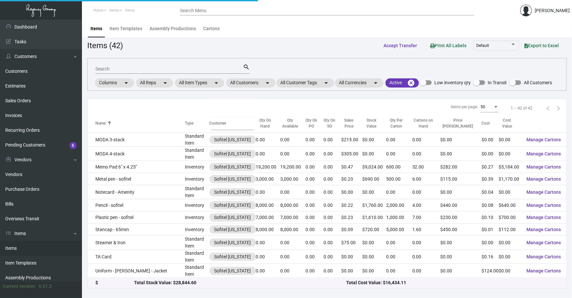
click at [190, 73] on div "Search" at bounding box center [168, 69] width 147 height 10
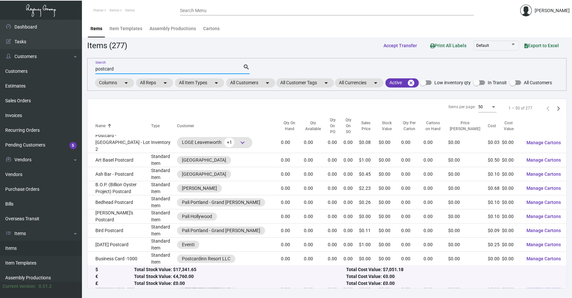
scroll to position [0, 0]
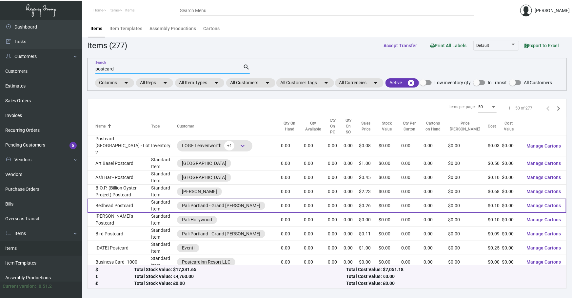
type input "postcard"
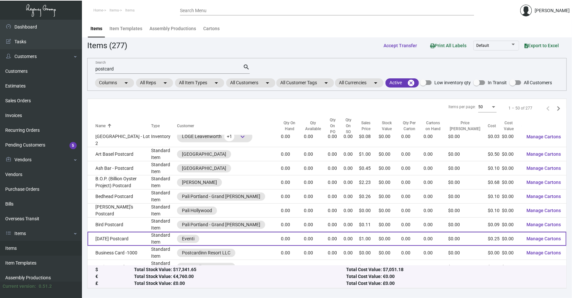
scroll to position [39, 0]
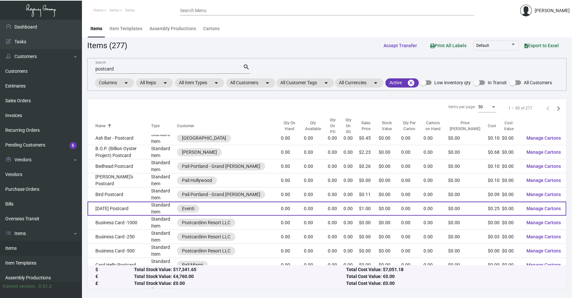
click at [145, 140] on td "[DATE] Postcard" at bounding box center [120, 209] width 64 height 14
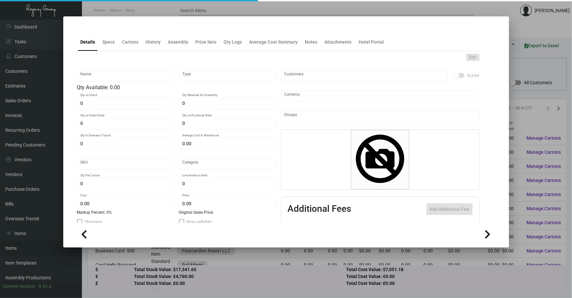
type input "[DATE] Postcard"
type input "Standard Item"
type input "$ 0.00"
type input "Standard"
type input "$ 0.25"
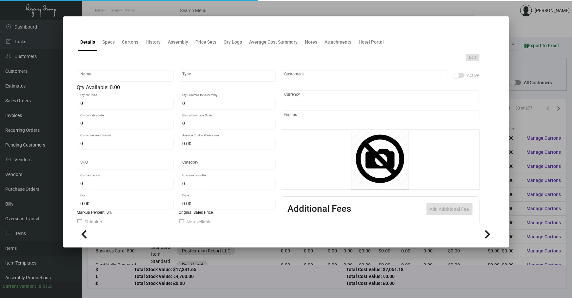
type input "$ 0.995"
checkbox input "true"
type input "United States Dollar $"
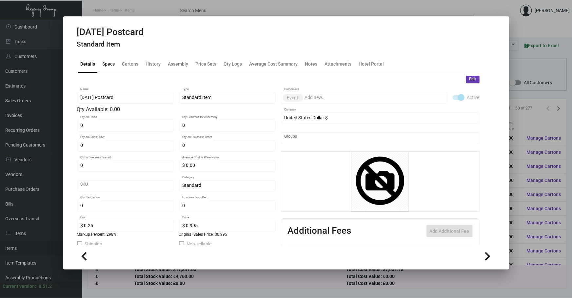
click at [110, 63] on div "Specs" at bounding box center [109, 63] width 12 height 7
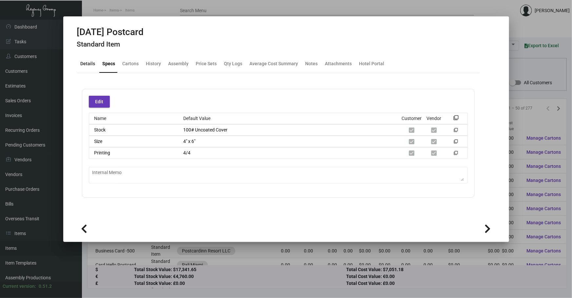
click at [96, 63] on div "Details" at bounding box center [88, 64] width 20 height 16
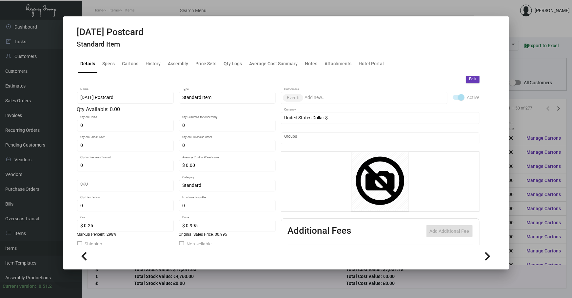
click at [190, 64] on div at bounding box center [286, 149] width 572 height 298
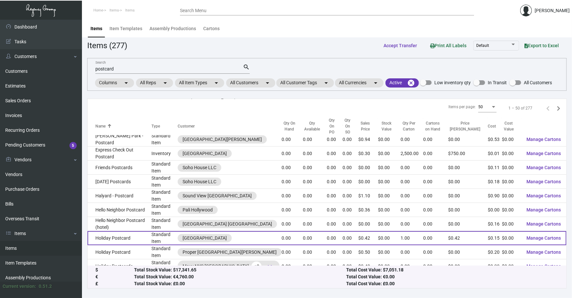
scroll to position [248, 0]
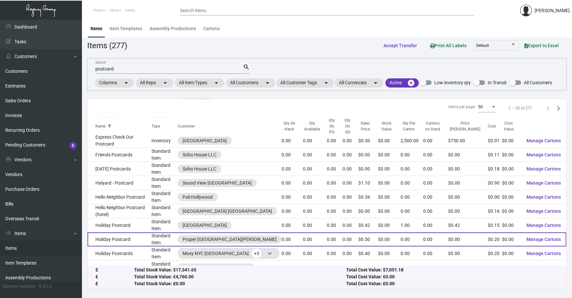
click at [142, 140] on td "Holiday Postcard" at bounding box center [120, 239] width 64 height 14
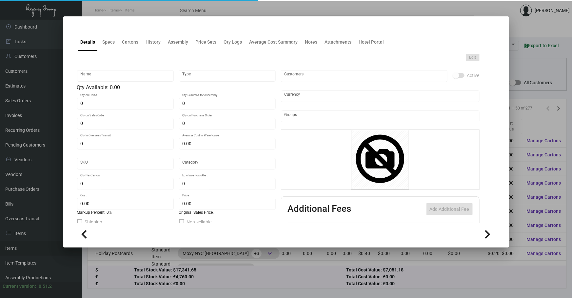
type input "Holiday Postcard"
type input "Standard Item"
type input "$ 0.00"
type input "945-Postcard-48"
type input "Standard"
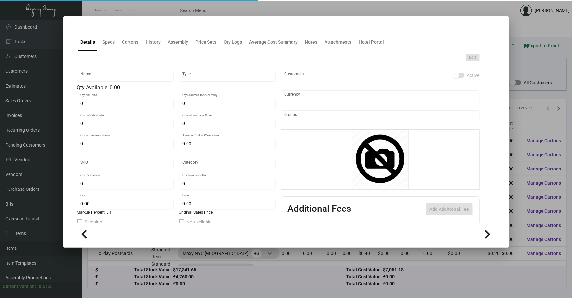
type input "$ 0.20"
type input "$ 0.499"
checkbox input "true"
type input "United States Dollar $"
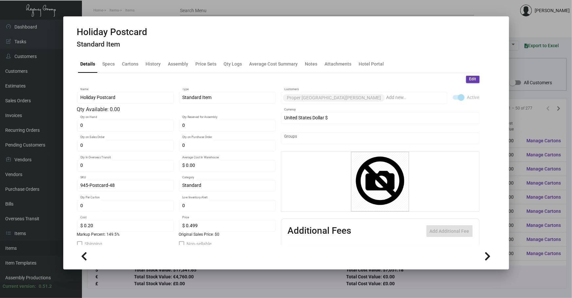
click at [116, 48] on h4 "Standard Item" at bounding box center [112, 44] width 70 height 8
click at [110, 64] on div "Specs" at bounding box center [109, 63] width 12 height 7
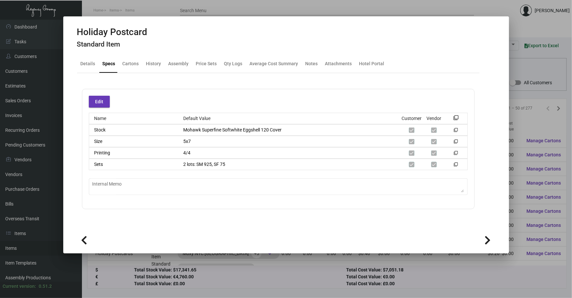
click at [190, 140] on div at bounding box center [286, 149] width 572 height 298
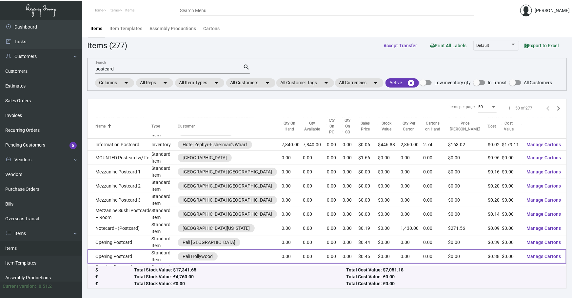
scroll to position [397, 0]
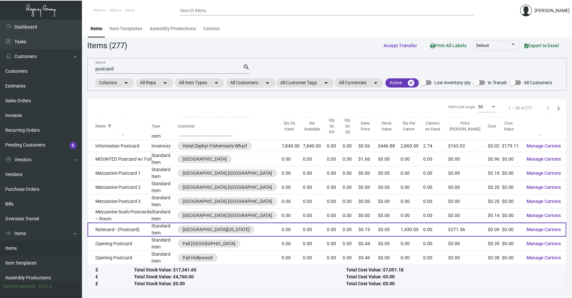
click at [122, 140] on td "Notecard - (Postcard)" at bounding box center [120, 230] width 64 height 14
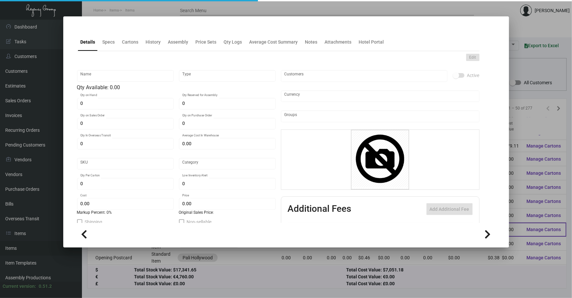
type input "Notecard - (Postcard)"
type input "Standard Item"
type input "$ 0.00"
type input "Standard"
type input "1,430"
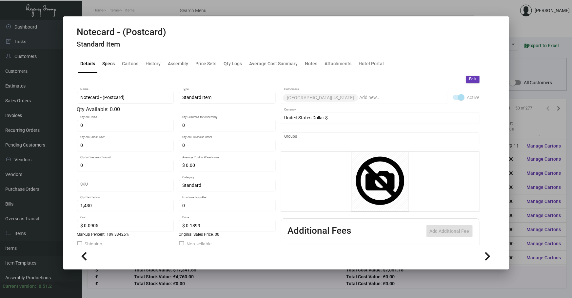
click at [109, 63] on div "Specs" at bounding box center [109, 63] width 12 height 7
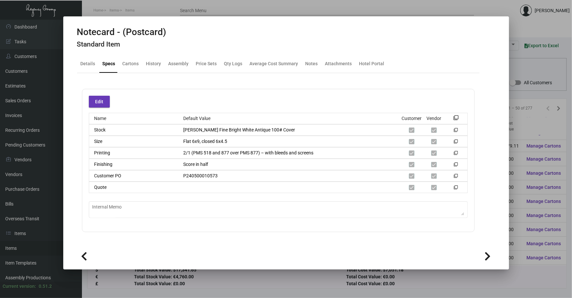
click at [190, 140] on div at bounding box center [286, 149] width 572 height 298
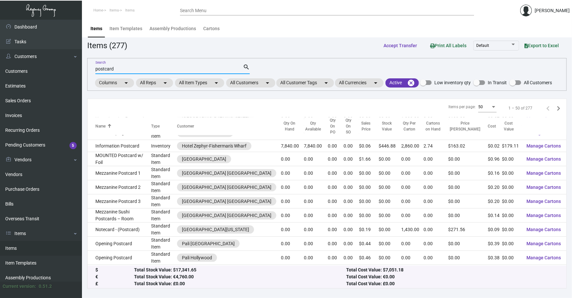
drag, startPoint x: 164, startPoint y: 71, endPoint x: 8, endPoint y: 0, distance: 171.3
click at [26, 18] on app-dashboard "Home Items Items Search Menu [PERSON_NAME] Dashboard Dashboard Tasks Customers …" at bounding box center [286, 149] width 572 height 298
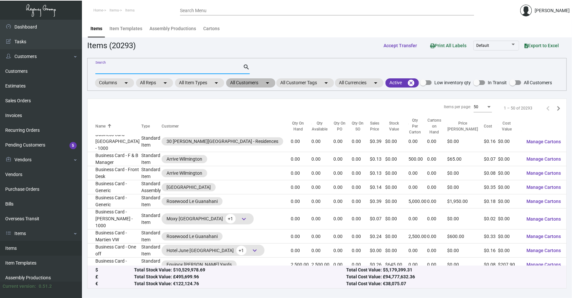
click at [190, 85] on mat-chip "All Customers arrow_drop_down" at bounding box center [250, 82] width 49 height 9
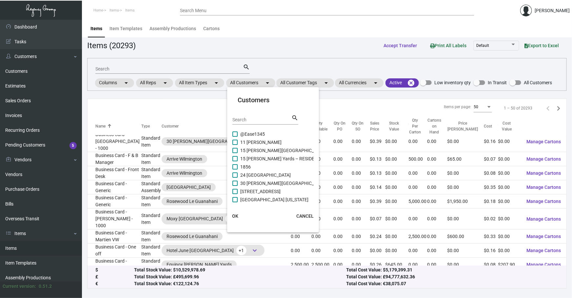
click at [190, 119] on input "Search" at bounding box center [261, 119] width 59 height 5
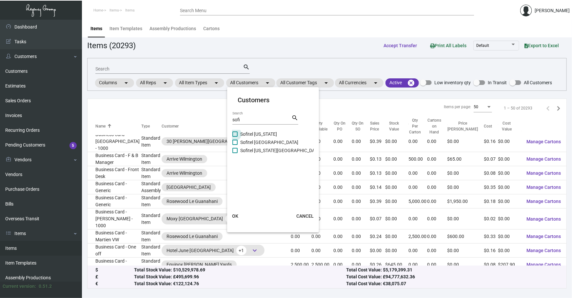
click at [190, 134] on span "Sofitel [US_STATE]" at bounding box center [258, 134] width 37 height 8
click at [190, 137] on input "Sofitel [US_STATE]" at bounding box center [235, 137] width 0 height 0
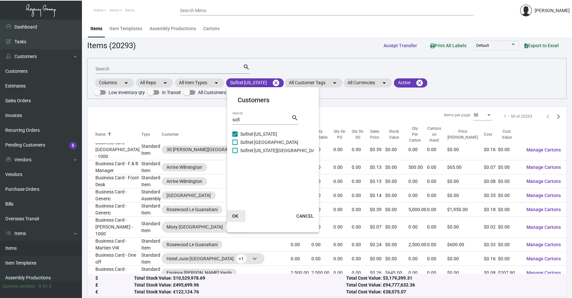
click at [190, 140] on span "OK" at bounding box center [235, 215] width 6 height 5
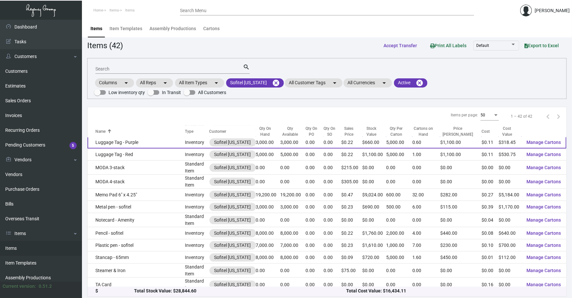
scroll to position [318, 0]
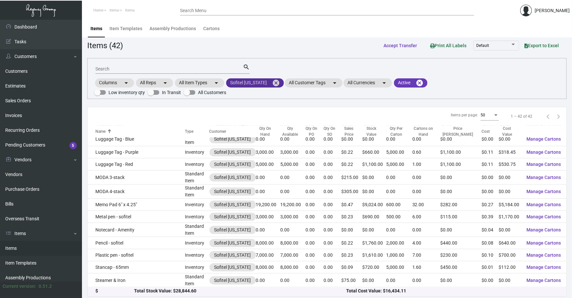
click at [190, 81] on mat-icon "cancel" at bounding box center [276, 83] width 8 height 8
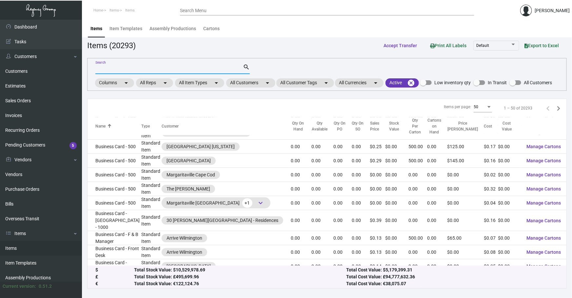
click at [182, 68] on input "Search" at bounding box center [168, 69] width 147 height 5
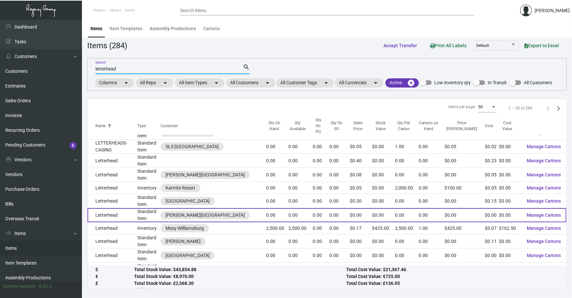
scroll to position [129, 0]
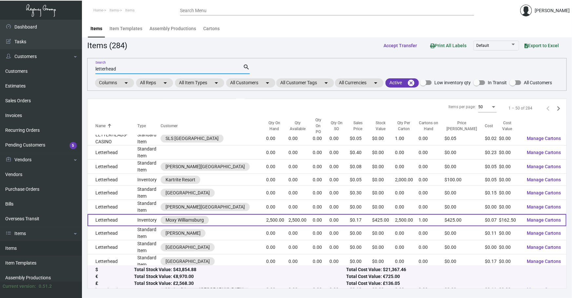
click at [133, 140] on td "Letterhead" at bounding box center [113, 220] width 50 height 12
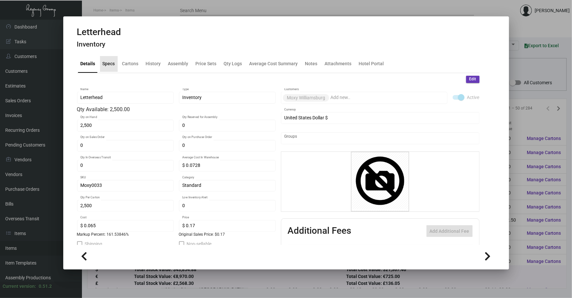
click at [103, 60] on div "Specs" at bounding box center [109, 63] width 12 height 7
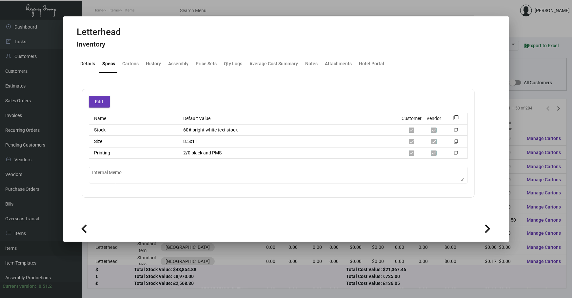
click at [87, 65] on div "Details" at bounding box center [88, 63] width 15 height 7
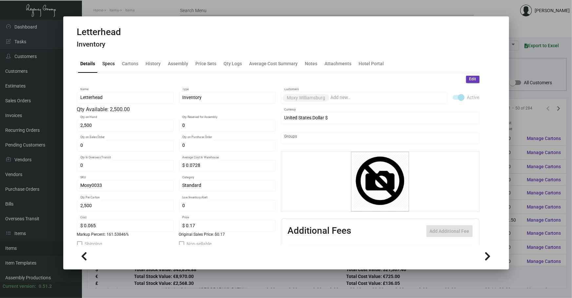
click at [109, 63] on div "Specs" at bounding box center [109, 63] width 12 height 7
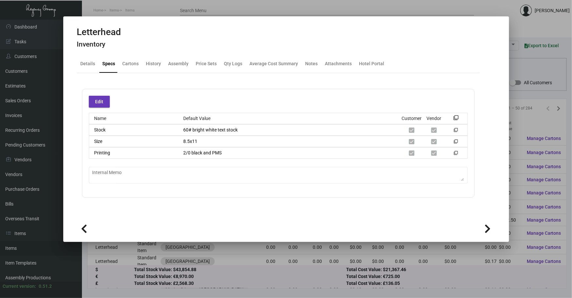
click at [190, 66] on div at bounding box center [286, 149] width 572 height 298
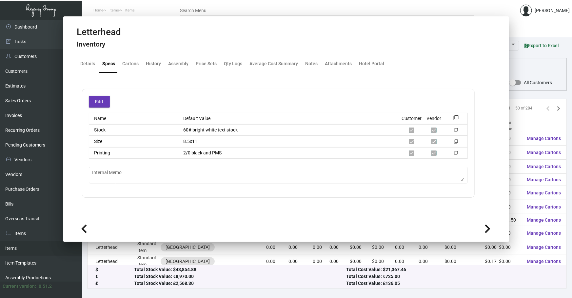
click at [190, 66] on div "letterhead Search search Columns arrow_drop_down All Reps arrow_drop_down All I…" at bounding box center [326, 74] width 479 height 33
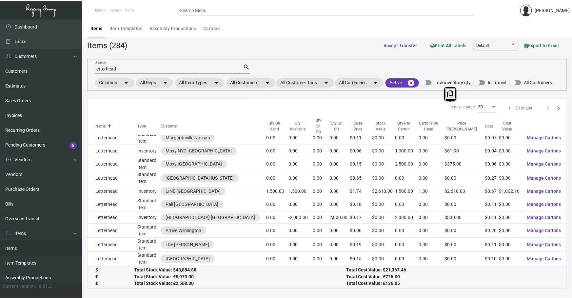
scroll to position [447, 0]
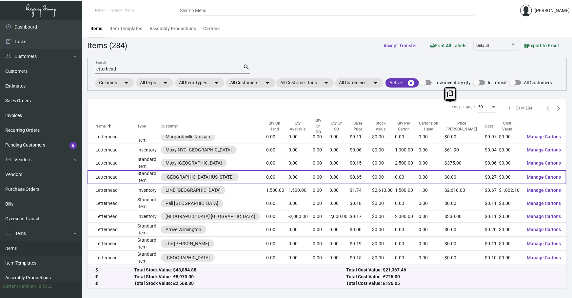
click at [130, 140] on td "Letterhead" at bounding box center [113, 177] width 50 height 14
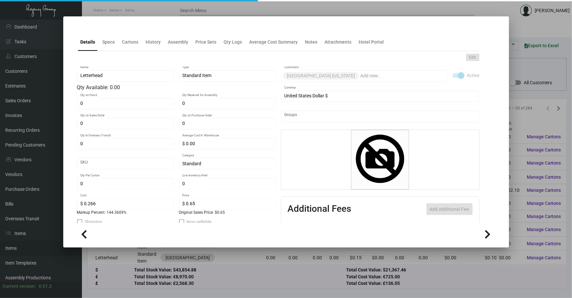
click at [77, 29] on div at bounding box center [77, 28] width 0 height 3
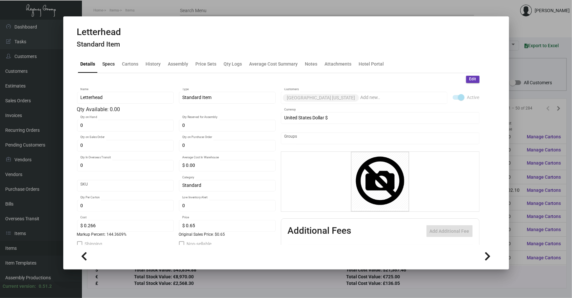
click at [110, 59] on div "Specs" at bounding box center [109, 64] width 18 height 16
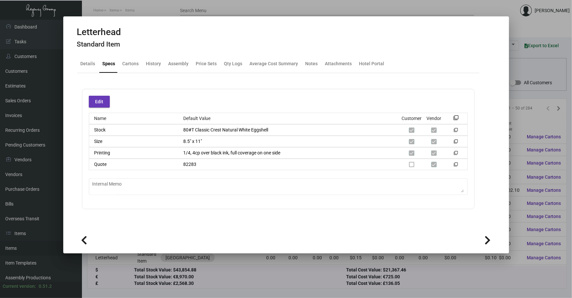
click at [190, 140] on div at bounding box center [286, 149] width 572 height 298
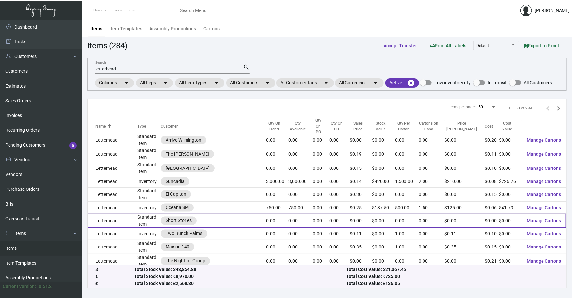
scroll to position [546, 0]
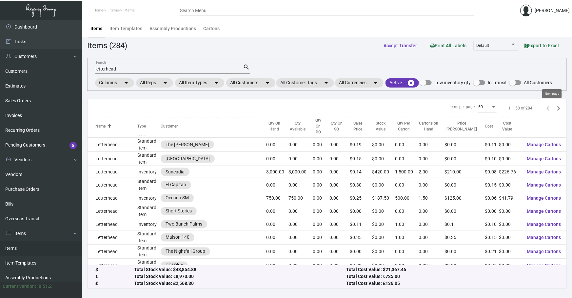
click at [190, 106] on icon "Next page" at bounding box center [558, 108] width 9 height 9
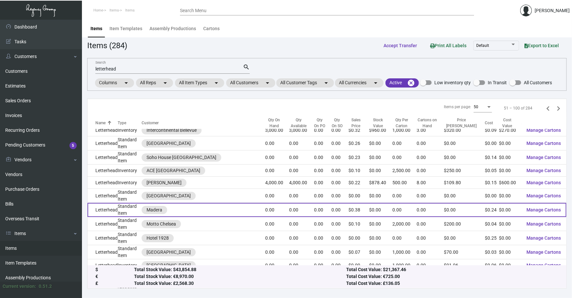
scroll to position [0, 0]
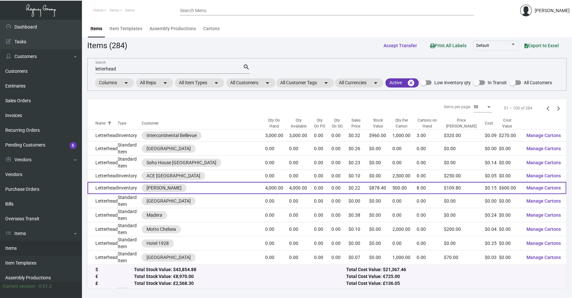
click at [190, 140] on div "[PERSON_NAME]" at bounding box center [204, 188] width 124 height 8
click at [121, 140] on td "Inventory" at bounding box center [130, 188] width 24 height 12
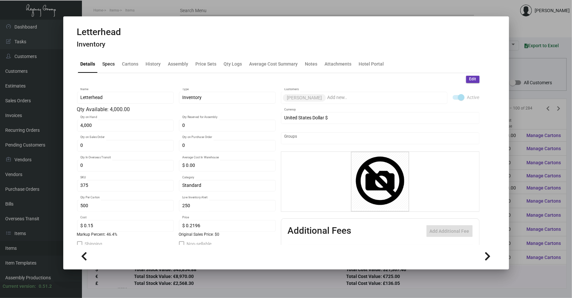
click at [103, 65] on div "Specs" at bounding box center [109, 63] width 12 height 7
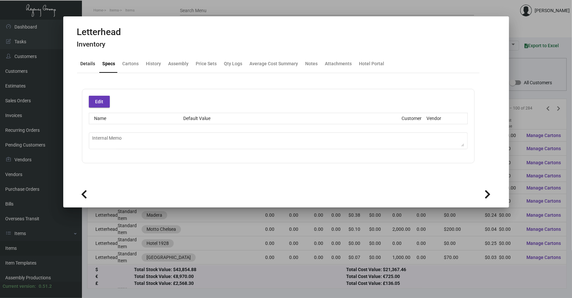
click at [92, 63] on div "Details" at bounding box center [88, 63] width 15 height 7
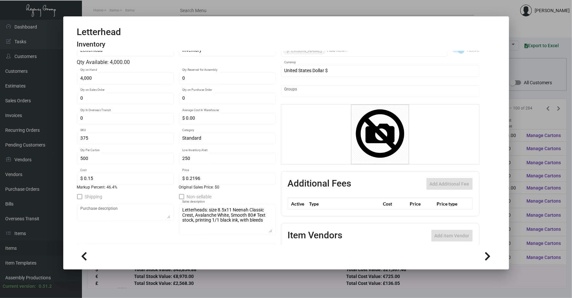
scroll to position [46, 0]
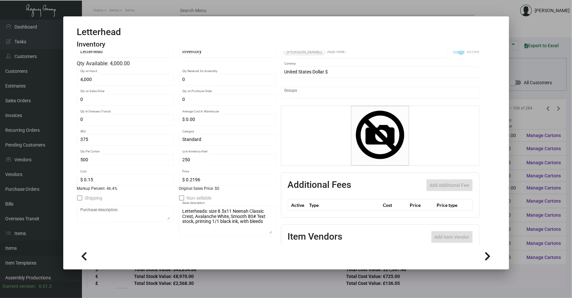
click at [190, 140] on div at bounding box center [286, 149] width 572 height 298
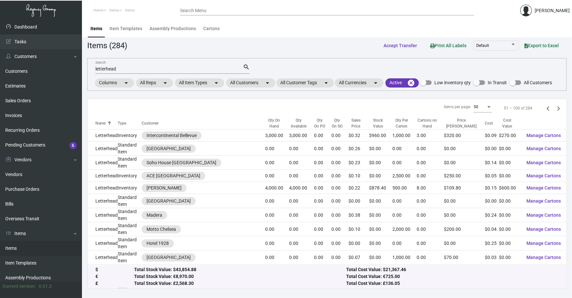
drag, startPoint x: 129, startPoint y: 70, endPoint x: 0, endPoint y: 28, distance: 135.9
click at [0, 28] on div "Dashboard Dashboard Tasks Customers Customers Estimates Sales Orders Invoices R…" at bounding box center [286, 159] width 572 height 278
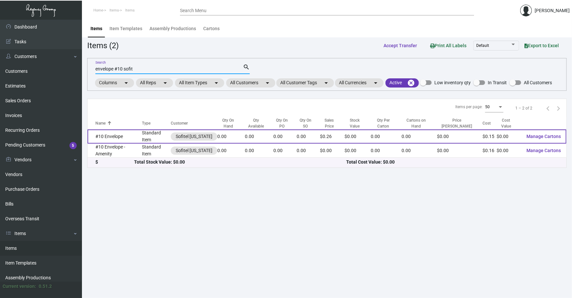
click at [135, 134] on td "#10 Envelope" at bounding box center [115, 136] width 54 height 14
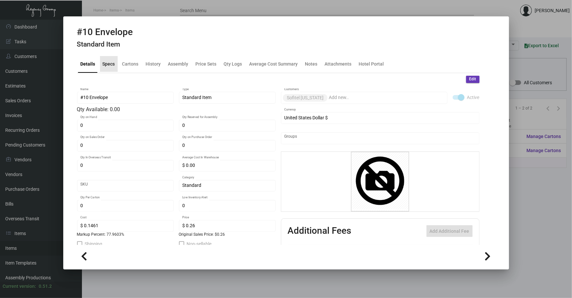
click at [109, 63] on div "Specs" at bounding box center [109, 63] width 12 height 7
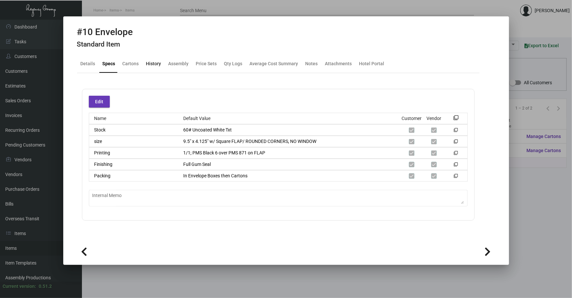
click at [155, 61] on div "History" at bounding box center [153, 63] width 15 height 7
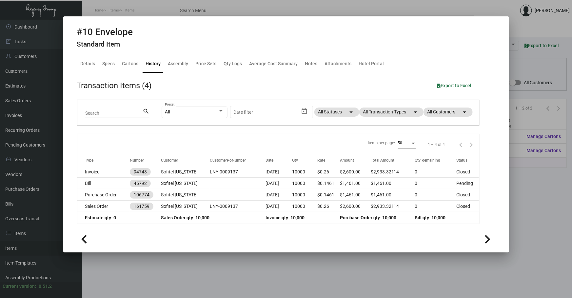
click at [190, 140] on div at bounding box center [286, 149] width 572 height 298
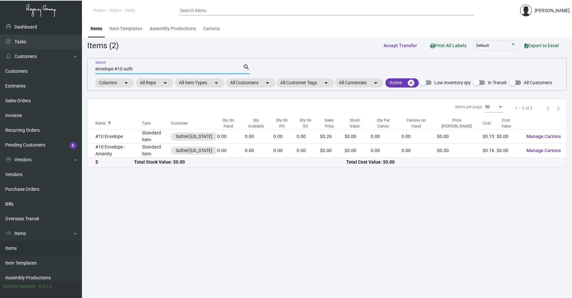
drag, startPoint x: 200, startPoint y: 71, endPoint x: 0, endPoint y: 31, distance: 203.7
click at [33, 61] on div "Dashboard Dashboard Tasks Customers Customers Estimates Sales Orders Invoices R…" at bounding box center [286, 159] width 572 height 278
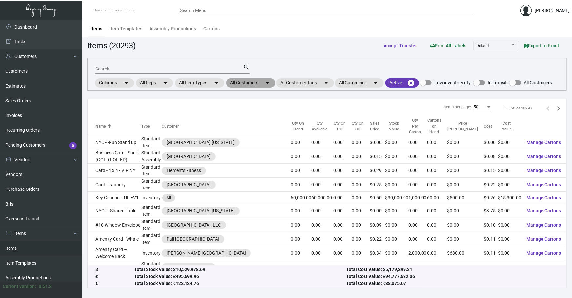
click at [190, 82] on mat-chip "All Customers arrow_drop_down" at bounding box center [250, 82] width 49 height 9
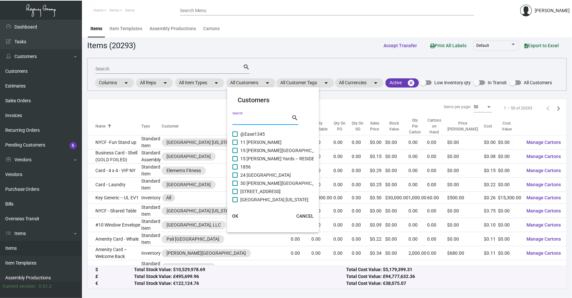
click at [190, 119] on input "Search" at bounding box center [261, 119] width 59 height 5
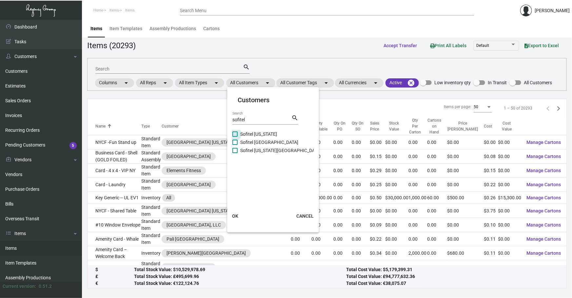
click at [190, 137] on span "Sofitel [US_STATE]" at bounding box center [258, 134] width 37 height 8
click at [190, 137] on input "Sofitel [US_STATE]" at bounding box center [235, 137] width 0 height 0
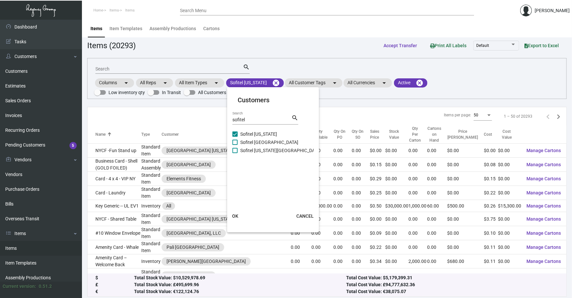
click at [190, 140] on span "OK" at bounding box center [235, 215] width 6 height 5
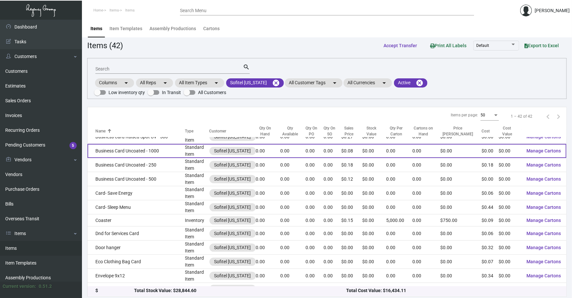
scroll to position [139, 0]
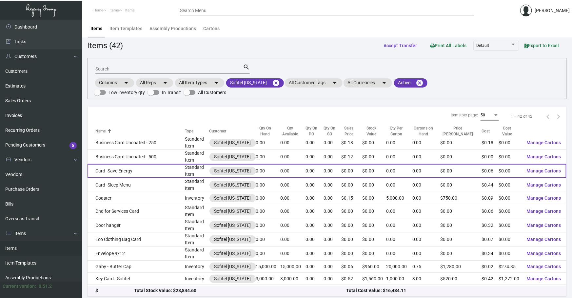
click at [143, 140] on td "Card- Save Energy" at bounding box center [136, 171] width 97 height 14
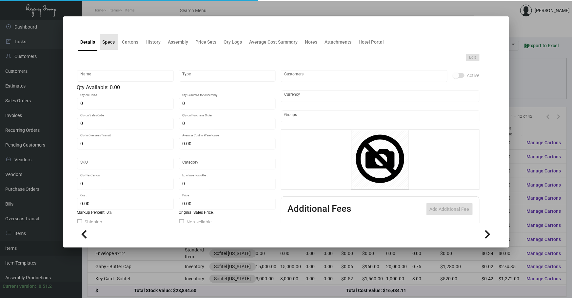
click at [114, 48] on div "Specs" at bounding box center [109, 42] width 18 height 16
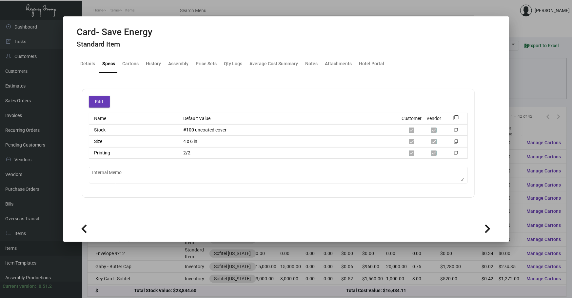
click at [190, 62] on div at bounding box center [286, 149] width 572 height 298
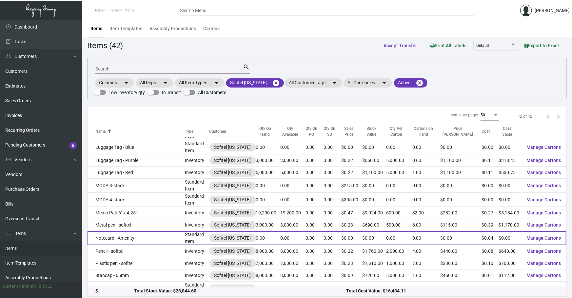
scroll to position [308, 0]
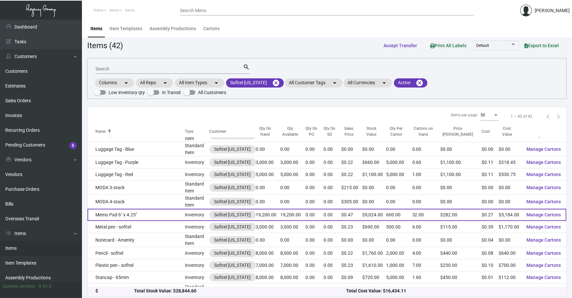
click at [153, 140] on td "Memo Pad 6" x 4.25"" at bounding box center [136, 215] width 97 height 12
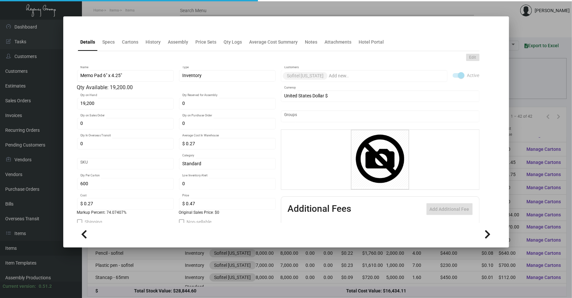
click at [77, 29] on h4 at bounding box center [77, 29] width 0 height 0
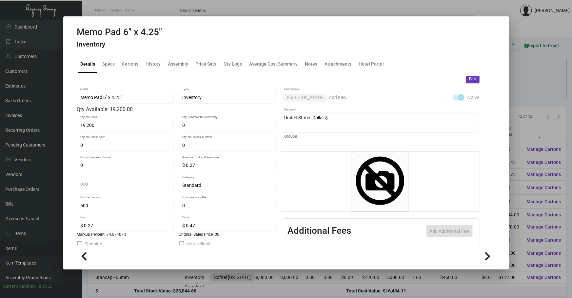
click at [110, 73] on div "Edit Memo Pad 6" x 4.25" Name Inventory Type Qty Available: 19,200.00 19,200 Qt…" at bounding box center [278, 198] width 402 height 251
click at [109, 59] on div "Specs" at bounding box center [109, 64] width 18 height 16
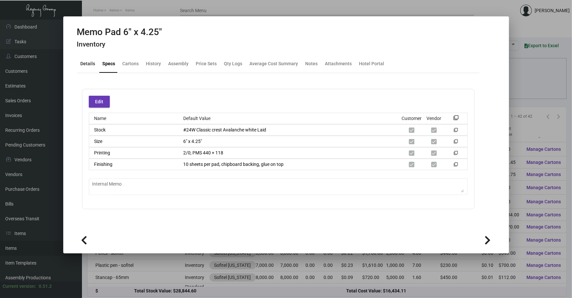
click at [87, 66] on div "Details" at bounding box center [88, 63] width 15 height 7
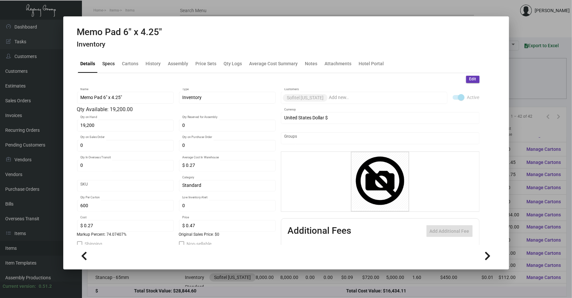
click at [104, 66] on div "Specs" at bounding box center [109, 63] width 12 height 7
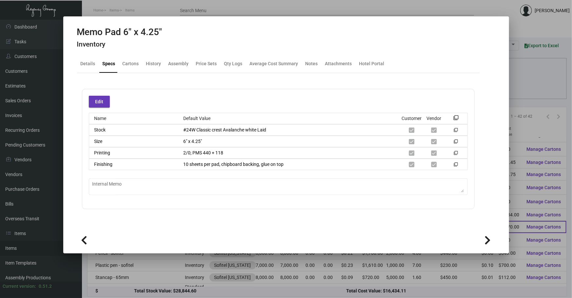
drag, startPoint x: 288, startPoint y: 294, endPoint x: 188, endPoint y: 216, distance: 127.0
click at [190, 140] on div at bounding box center [286, 149] width 572 height 298
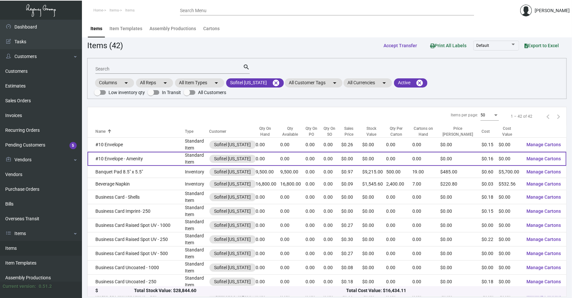
click at [153, 140] on td "#10 Envelope - Amenity" at bounding box center [136, 159] width 97 height 14
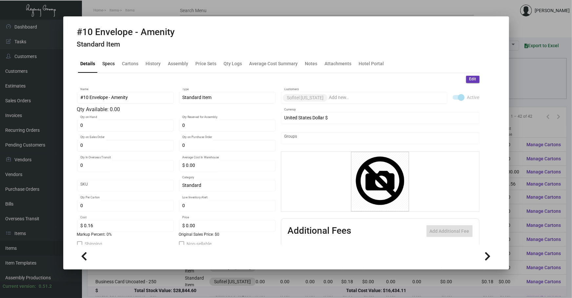
click at [112, 61] on div "Specs" at bounding box center [109, 63] width 12 height 7
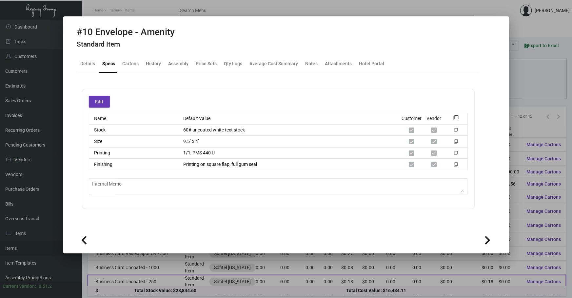
click at [190, 140] on div at bounding box center [286, 149] width 572 height 298
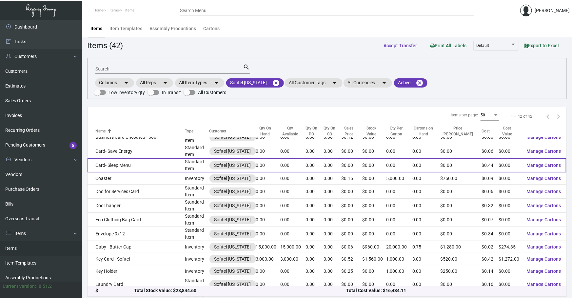
click at [145, 140] on td "Card- Sleep Menu" at bounding box center [136, 165] width 97 height 14
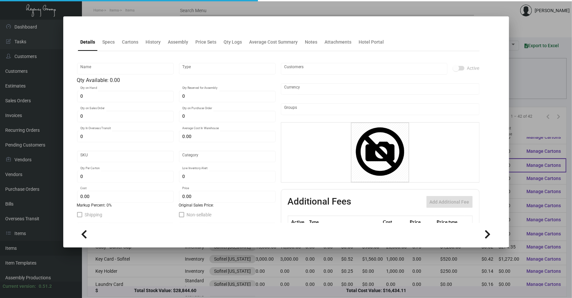
scroll to position [149, 0]
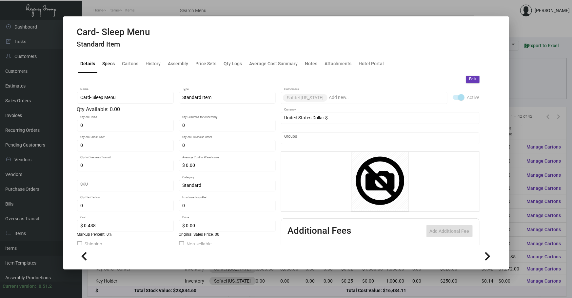
click at [107, 62] on div "Specs" at bounding box center [109, 63] width 12 height 7
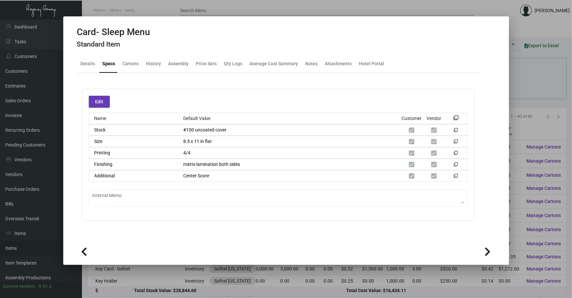
click at [178, 140] on div at bounding box center [286, 149] width 572 height 298
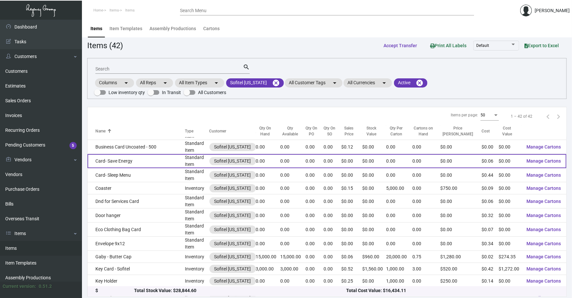
click at [127, 140] on td "Card- Save Energy" at bounding box center [136, 161] width 97 height 14
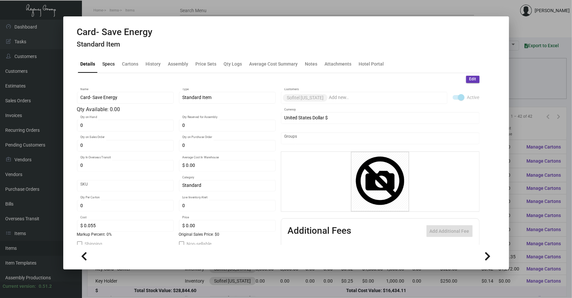
click at [104, 69] on div "Specs" at bounding box center [109, 64] width 18 height 16
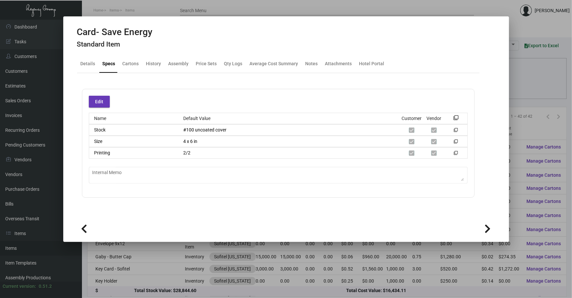
click at [190, 140] on div at bounding box center [286, 149] width 572 height 298
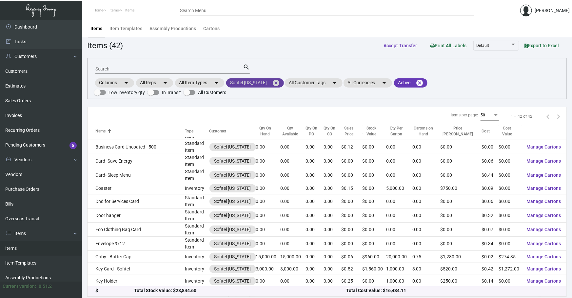
click at [190, 84] on mat-icon "cancel" at bounding box center [276, 83] width 8 height 8
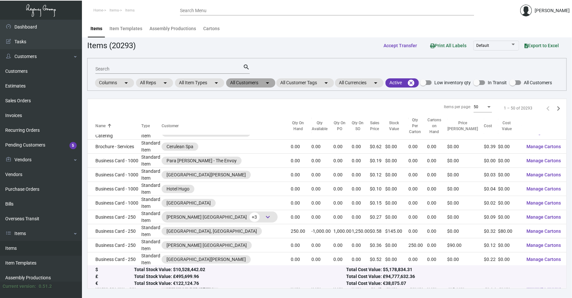
click at [190, 87] on mat-chip "All Customers arrow_drop_down" at bounding box center [250, 82] width 49 height 9
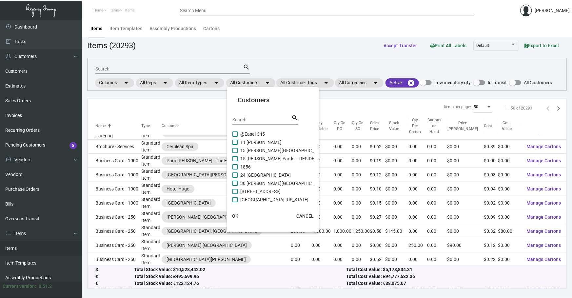
click at [190, 121] on input "Search" at bounding box center [261, 119] width 59 height 5
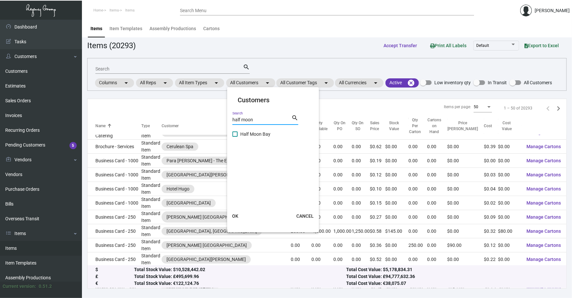
click at [190, 133] on span "Half Moon Bay" at bounding box center [255, 134] width 30 height 8
click at [190, 137] on input "Half Moon Bay" at bounding box center [235, 137] width 0 height 0
click at [190, 140] on span "OK" at bounding box center [235, 215] width 6 height 5
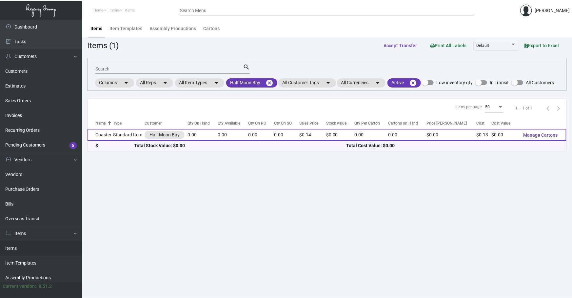
click at [190, 135] on td "0.00" at bounding box center [233, 135] width 30 height 12
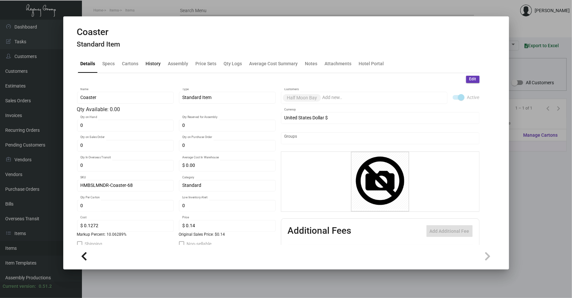
click at [157, 62] on div "History" at bounding box center [153, 63] width 15 height 7
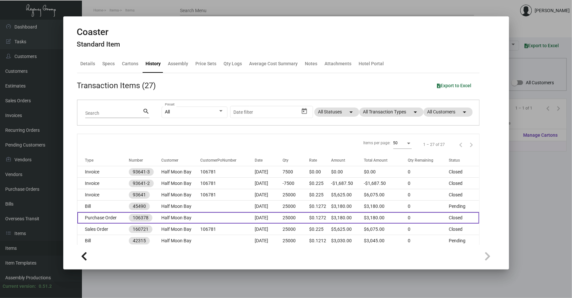
click at [190, 140] on td at bounding box center [227, 217] width 54 height 11
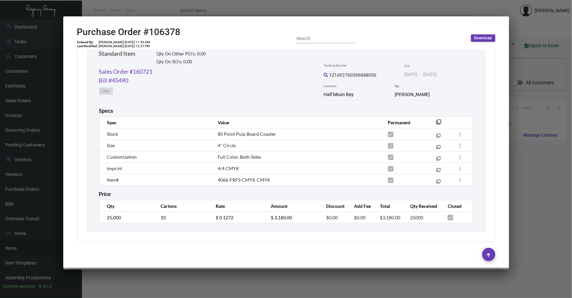
scroll to position [333, 0]
click at [190, 121] on th "filter_none" at bounding box center [437, 121] width 22 height 11
click at [190, 120] on mat-icon "filter_none" at bounding box center [438, 122] width 5 height 5
click at [190, 140] on div at bounding box center [286, 149] width 572 height 298
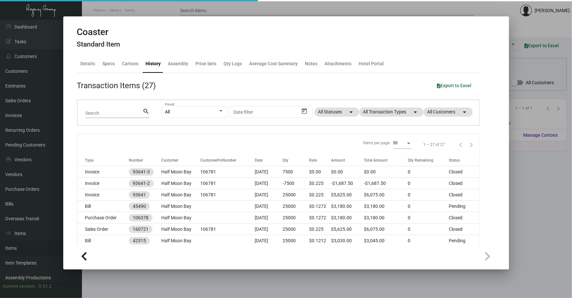
click at [190, 140] on div at bounding box center [286, 149] width 572 height 298
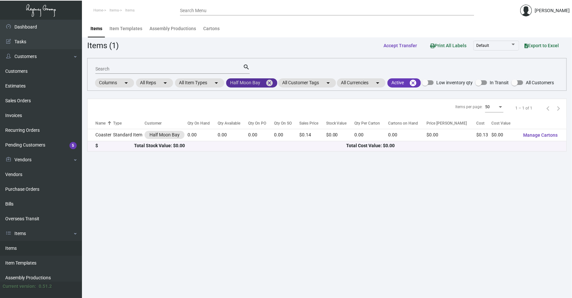
click at [190, 84] on mat-icon "cancel" at bounding box center [269, 83] width 8 height 8
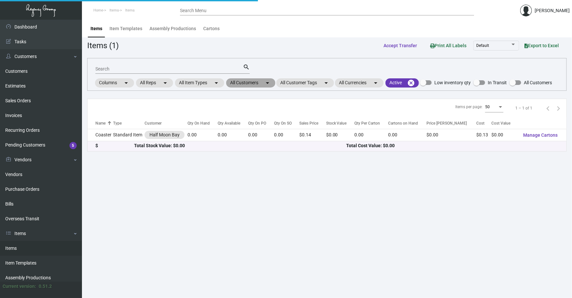
click at [190, 85] on mat-icon "arrow_drop_down" at bounding box center [267, 83] width 8 height 8
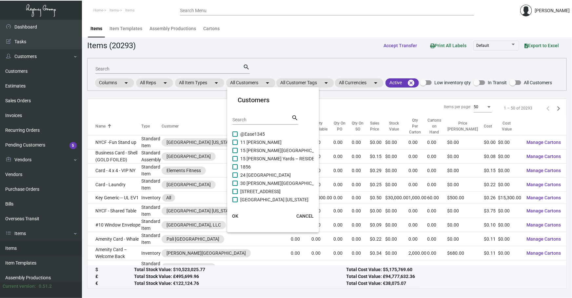
click at [190, 119] on input "Search" at bounding box center [261, 119] width 59 height 5
click at [190, 140] on span "[PERSON_NAME] Lodgeworks Partners" at bounding box center [280, 175] width 80 height 8
click at [190, 140] on input "[PERSON_NAME] Lodgeworks Partners" at bounding box center [235, 178] width 0 height 0
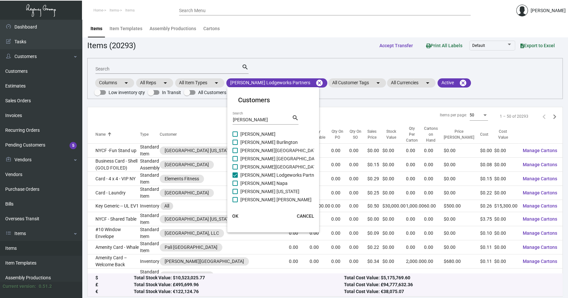
click at [190, 140] on button "OK" at bounding box center [234, 216] width 21 height 12
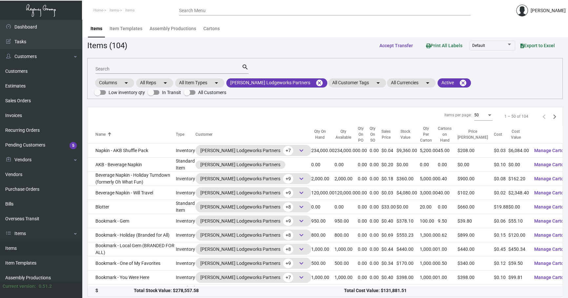
click at [190, 64] on div "Search" at bounding box center [168, 69] width 146 height 10
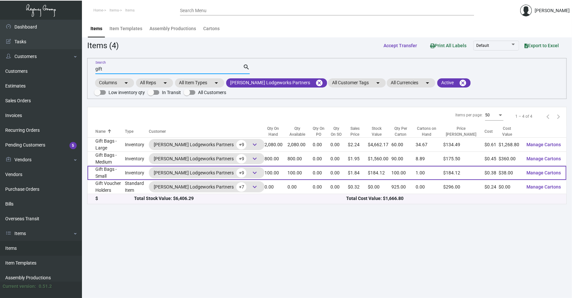
click at [121, 140] on td "Gift Bags - Small" at bounding box center [106, 173] width 37 height 14
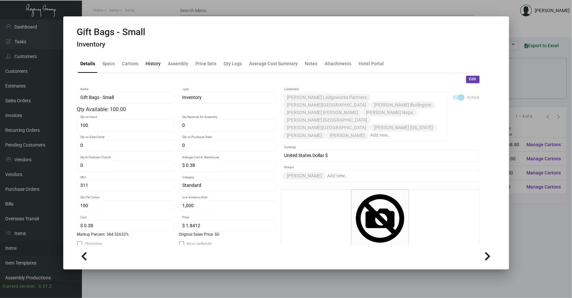
click at [149, 65] on div "History" at bounding box center [153, 63] width 15 height 7
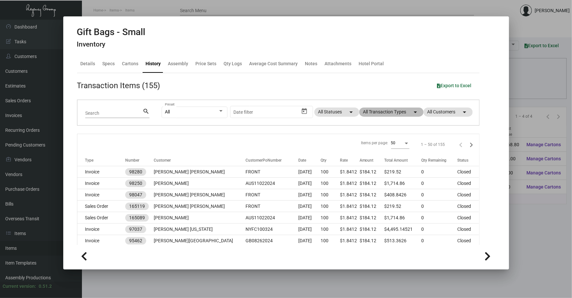
click at [190, 115] on mat-chip "All Transaction Types arrow_drop_down" at bounding box center [391, 111] width 64 height 9
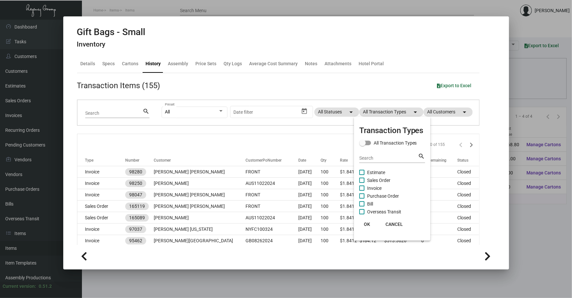
click at [190, 140] on span "Purchase Order" at bounding box center [383, 196] width 32 height 8
click at [190, 140] on input "Purchase Order" at bounding box center [361, 199] width 0 height 0
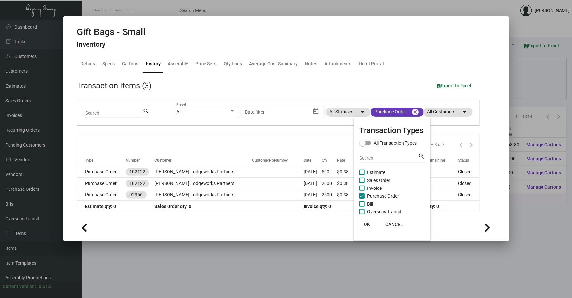
click at [190, 140] on span "OK" at bounding box center [367, 224] width 6 height 5
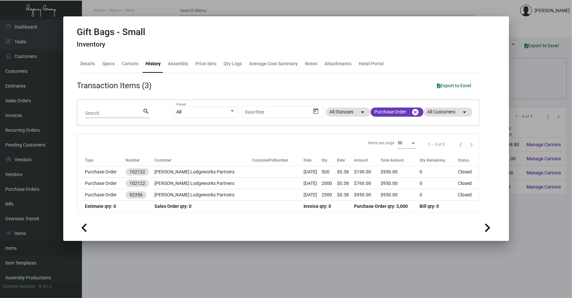
click at [190, 140] on div at bounding box center [286, 149] width 572 height 298
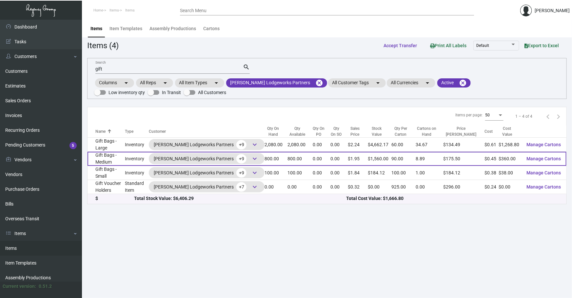
click at [121, 140] on td "Gift Bags - Medium" at bounding box center [106, 159] width 37 height 14
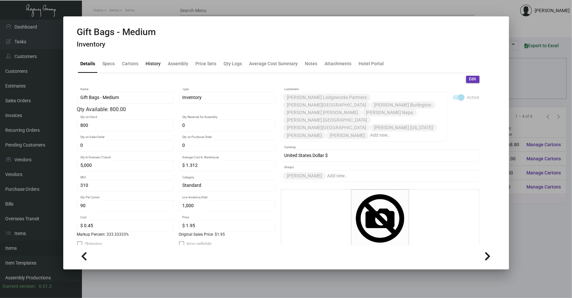
click at [156, 71] on div "History" at bounding box center [153, 64] width 20 height 16
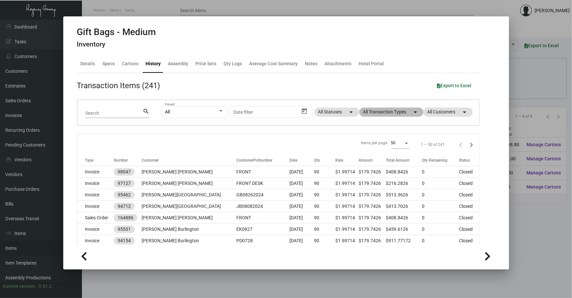
click at [190, 109] on mat-chip "All Transaction Types arrow_drop_down" at bounding box center [391, 111] width 64 height 9
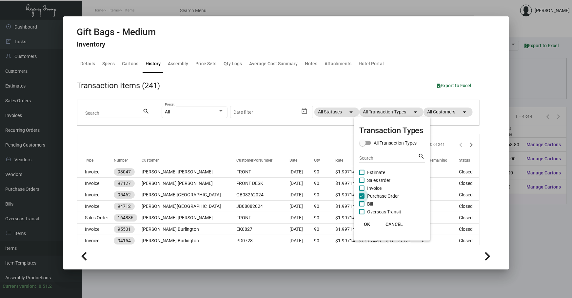
click at [190, 140] on span "Purchase Order" at bounding box center [383, 196] width 32 height 8
click at [190, 140] on input "Purchase Order" at bounding box center [361, 199] width 0 height 0
click at [190, 140] on span "Purchase Order" at bounding box center [383, 196] width 32 height 8
click at [190, 140] on input "Purchase Order" at bounding box center [361, 199] width 0 height 0
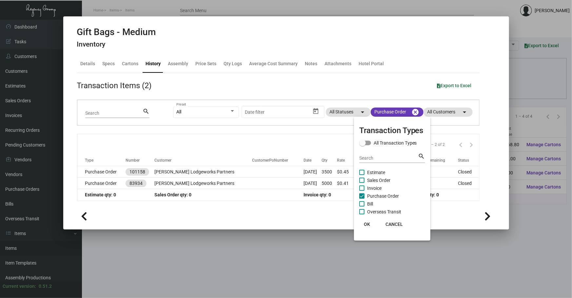
click at [190, 140] on div at bounding box center [286, 149] width 572 height 298
click at [190, 140] on div at bounding box center [286, 216] width 418 height 22
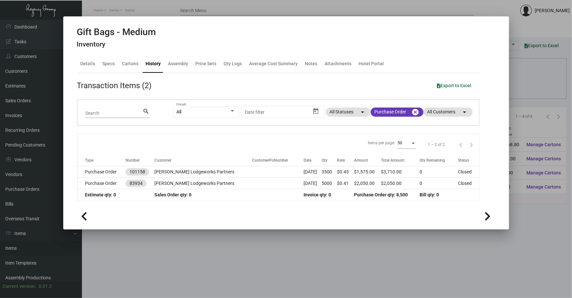
click at [190, 140] on div at bounding box center [286, 149] width 572 height 298
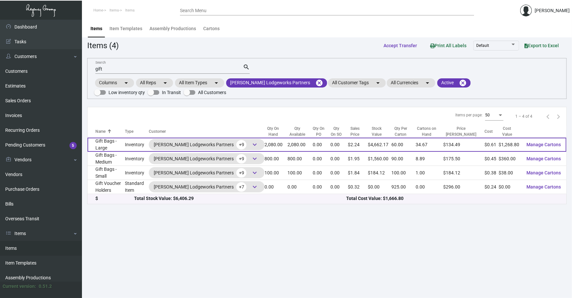
click at [146, 140] on td "Inventory" at bounding box center [137, 145] width 24 height 14
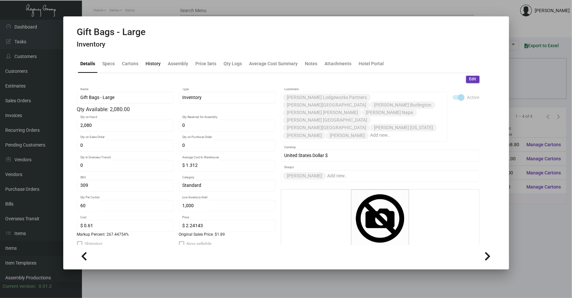
click at [156, 65] on div "History" at bounding box center [153, 63] width 15 height 7
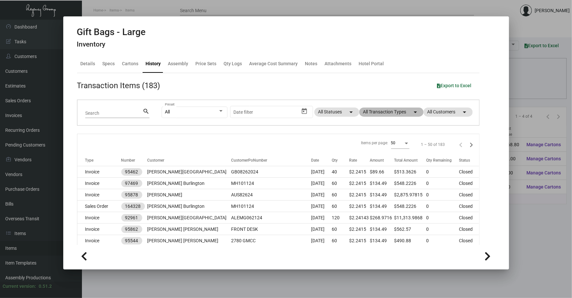
click at [190, 116] on mat-chip "All Transaction Types arrow_drop_down" at bounding box center [391, 111] width 64 height 9
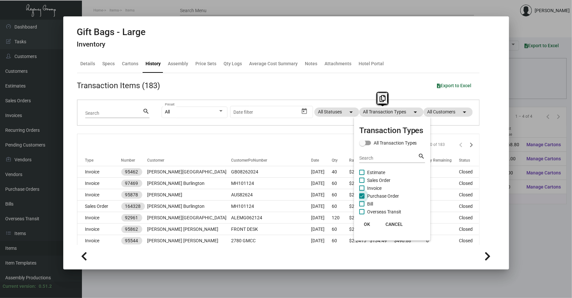
click at [190, 140] on span "Purchase Order" at bounding box center [383, 196] width 32 height 8
click at [190, 140] on input "Purchase Order" at bounding box center [361, 199] width 0 height 0
click at [190, 140] on span "Purchase Order" at bounding box center [383, 196] width 32 height 8
click at [190, 140] on input "Purchase Order" at bounding box center [361, 199] width 0 height 0
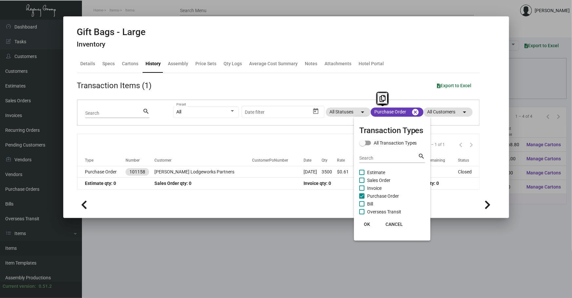
click at [190, 140] on div at bounding box center [286, 149] width 572 height 298
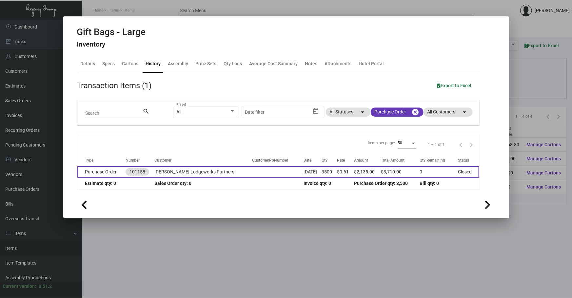
click at [190, 140] on td "[DATE]" at bounding box center [312, 171] width 18 height 11
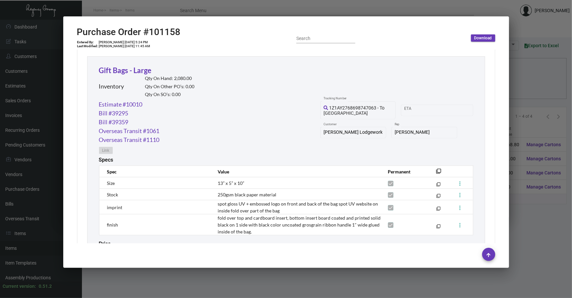
scroll to position [328, 0]
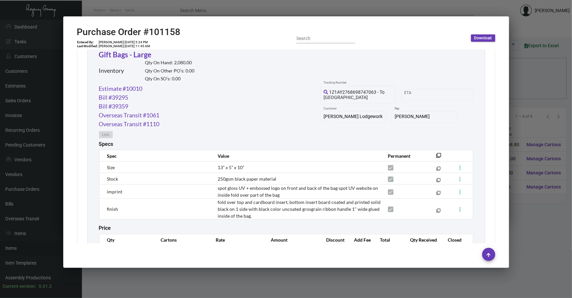
click at [176, 140] on div at bounding box center [286, 149] width 572 height 298
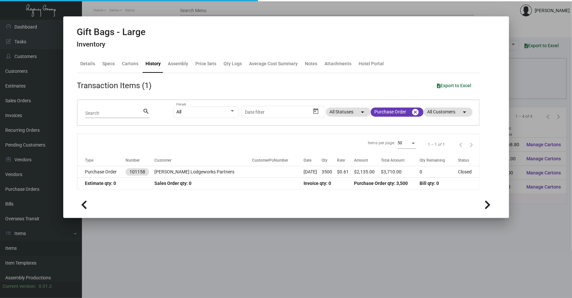
click at [176, 140] on div at bounding box center [286, 149] width 572 height 298
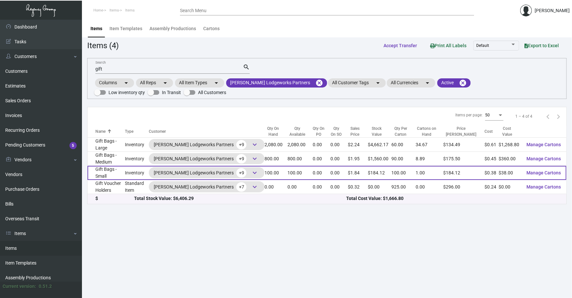
click at [125, 140] on td "Gift Bags - Small" at bounding box center [106, 173] width 37 height 14
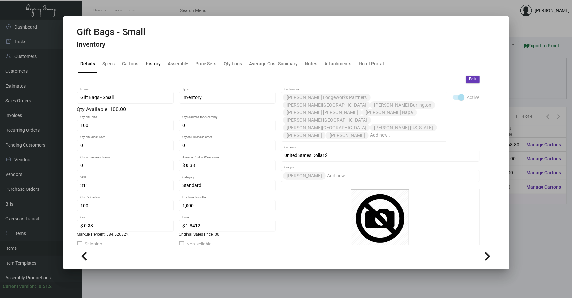
click at [152, 59] on div "History" at bounding box center [153, 64] width 20 height 16
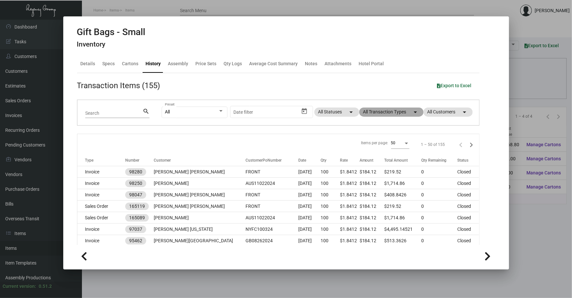
click at [190, 112] on mat-chip "All Transaction Types arrow_drop_down" at bounding box center [391, 111] width 64 height 9
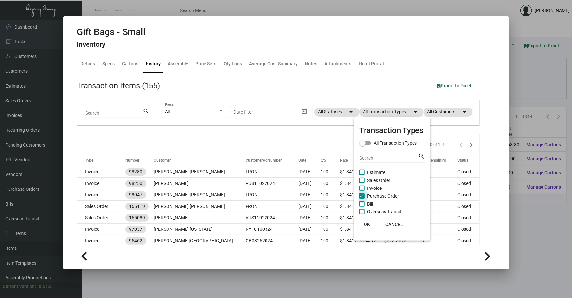
click at [190, 140] on span "Purchase Order" at bounding box center [383, 196] width 32 height 8
click at [190, 140] on input "Purchase Order" at bounding box center [361, 199] width 0 height 0
click at [190, 140] on span "Purchase Order" at bounding box center [383, 196] width 32 height 8
click at [190, 140] on input "Purchase Order" at bounding box center [361, 199] width 0 height 0
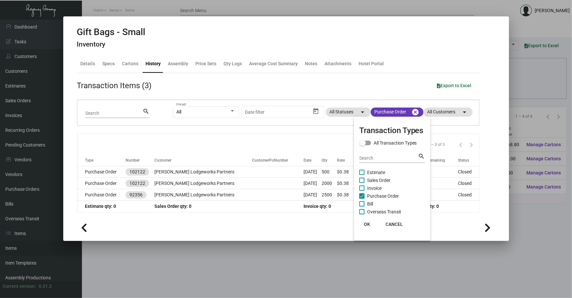
click at [190, 140] on span "OK" at bounding box center [367, 224] width 6 height 5
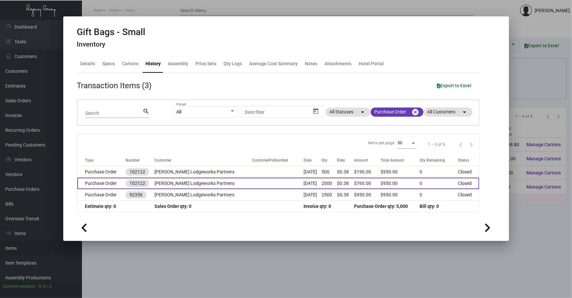
click at [190, 140] on td at bounding box center [277, 183] width 51 height 11
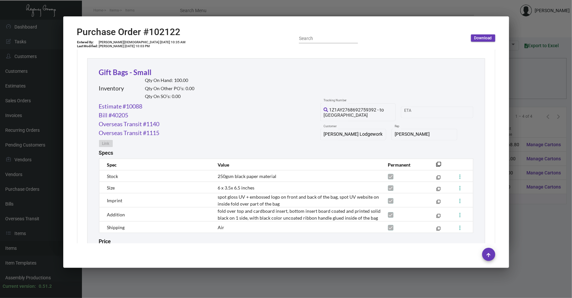
scroll to position [357, 0]
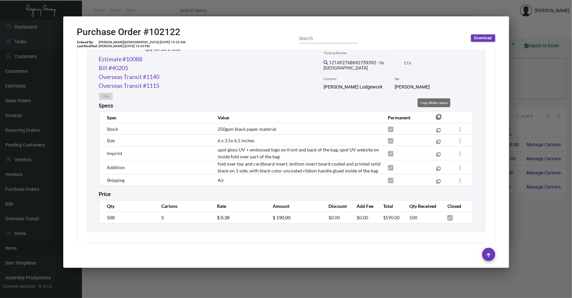
click at [190, 117] on mat-icon "filter_none" at bounding box center [438, 118] width 5 height 5
click at [190, 140] on div at bounding box center [286, 149] width 572 height 298
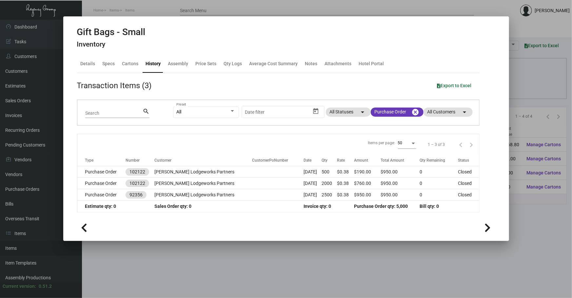
click at [190, 140] on div at bounding box center [286, 149] width 572 height 298
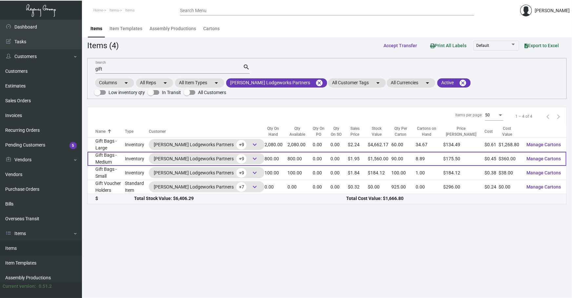
click at [125, 140] on td "Gift Bags - Medium" at bounding box center [106, 159] width 37 height 14
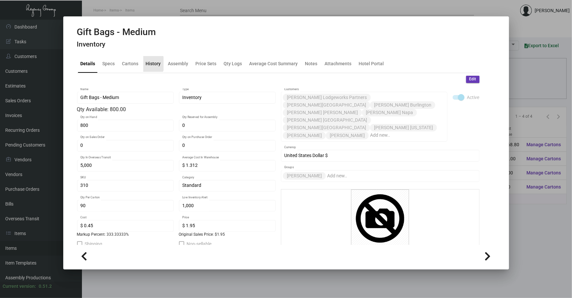
click at [143, 64] on div "History" at bounding box center [153, 64] width 20 height 16
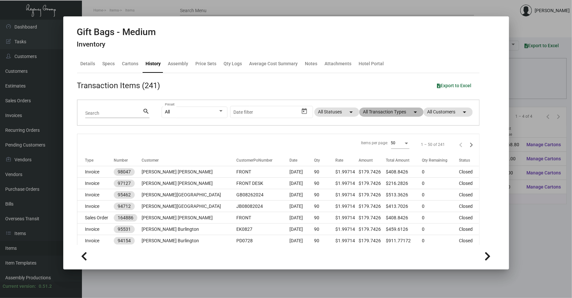
click at [190, 114] on mat-chip "All Transaction Types arrow_drop_down" at bounding box center [391, 111] width 64 height 9
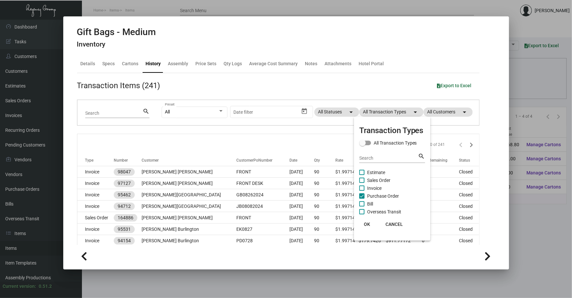
click at [190, 140] on span "Purchase Order" at bounding box center [383, 196] width 32 height 8
click at [190, 140] on input "Purchase Order" at bounding box center [361, 199] width 0 height 0
click at [190, 140] on span "Purchase Order" at bounding box center [383, 196] width 32 height 8
click at [190, 140] on input "Purchase Order" at bounding box center [361, 199] width 0 height 0
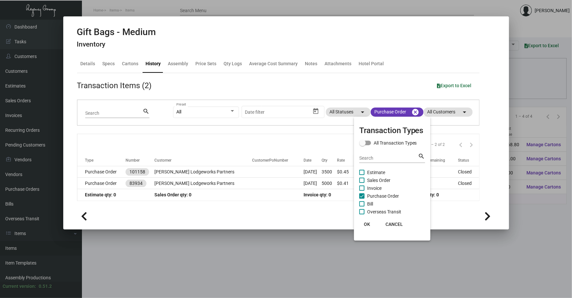
click at [190, 140] on div at bounding box center [286, 149] width 572 height 298
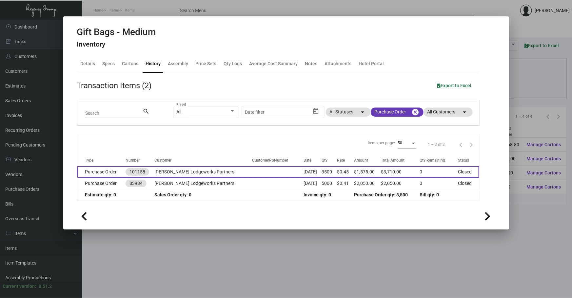
click at [190, 140] on td "[DATE]" at bounding box center [312, 171] width 18 height 11
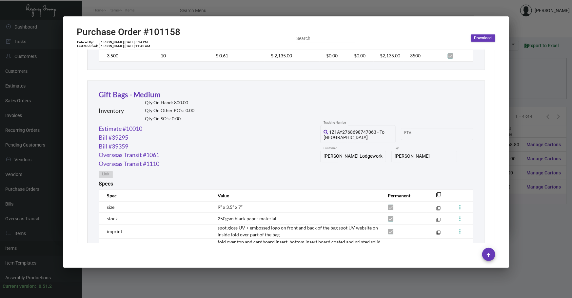
scroll to position [556, 0]
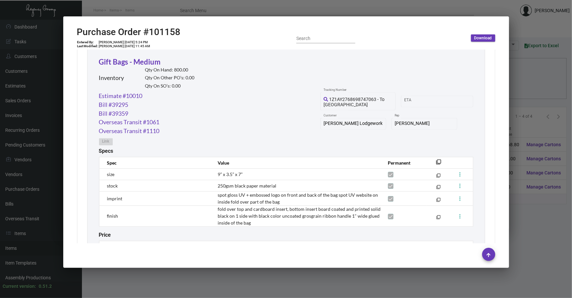
click at [190, 140] on th "filter_none" at bounding box center [437, 162] width 22 height 11
click at [190, 140] on mat-icon "filter_none" at bounding box center [438, 164] width 5 height 5
click at [190, 140] on div at bounding box center [286, 149] width 572 height 298
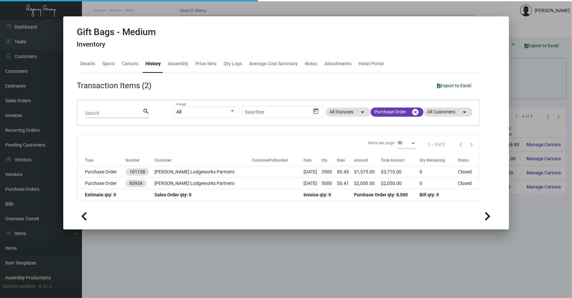
click at [190, 140] on div at bounding box center [286, 149] width 572 height 298
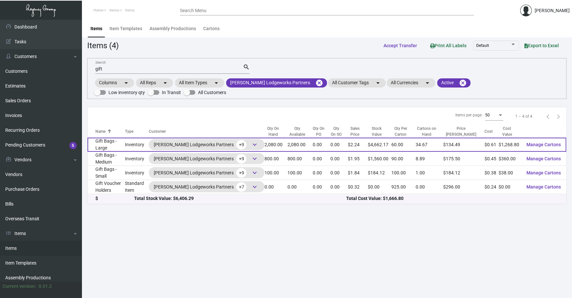
click at [119, 140] on td "Gift Bags - Large" at bounding box center [106, 145] width 37 height 14
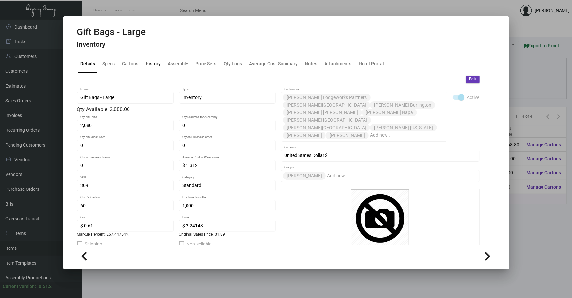
click at [152, 68] on div "History" at bounding box center [153, 64] width 20 height 16
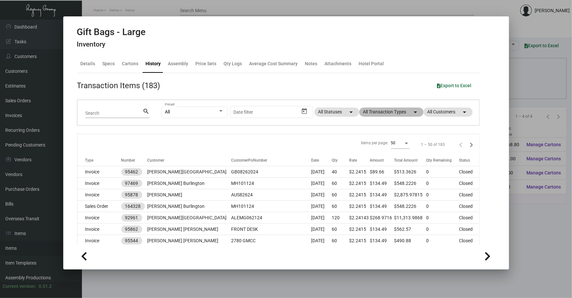
click at [190, 111] on mat-chip "All Transaction Types arrow_drop_down" at bounding box center [391, 111] width 64 height 9
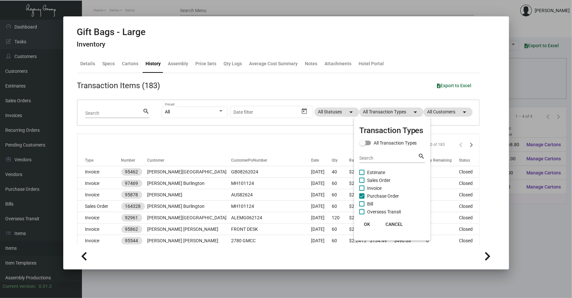
click at [190, 140] on span "Purchase Order" at bounding box center [383, 196] width 32 height 8
click at [190, 140] on input "Purchase Order" at bounding box center [361, 199] width 0 height 0
click at [190, 140] on span "Purchase Order" at bounding box center [383, 196] width 32 height 8
click at [190, 140] on input "Purchase Order" at bounding box center [361, 199] width 0 height 0
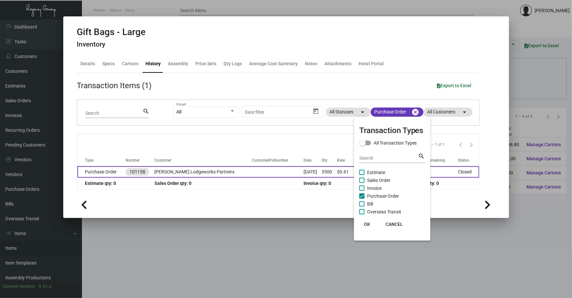
drag, startPoint x: 196, startPoint y: 163, endPoint x: 199, endPoint y: 169, distance: 6.0
click at [190, 140] on div at bounding box center [286, 149] width 572 height 298
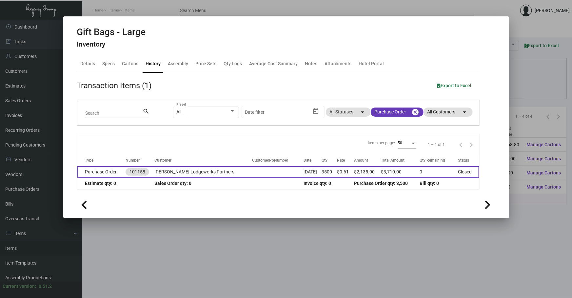
click at [190, 140] on td "[PERSON_NAME] Lodgeworks Partners" at bounding box center [203, 171] width 98 height 11
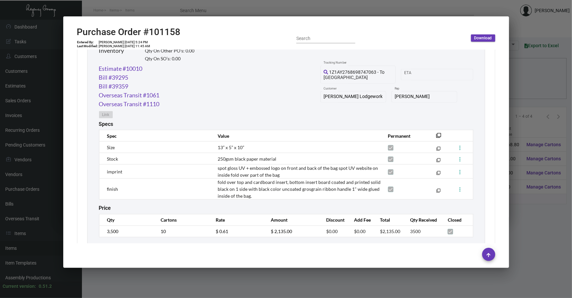
scroll to position [347, 0]
click at [190, 135] on mat-icon "filter_none" at bounding box center [438, 137] width 5 height 5
click at [137, 68] on link "Estimate #10010" at bounding box center [121, 69] width 44 height 9
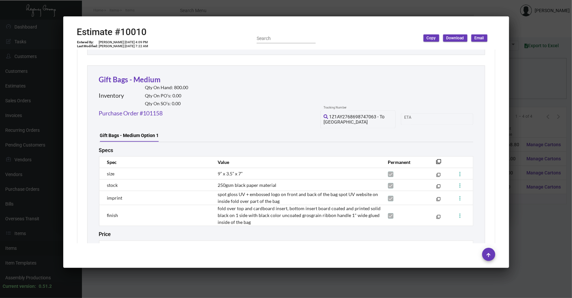
scroll to position [586, 0]
